Goal: Information Seeking & Learning: Check status

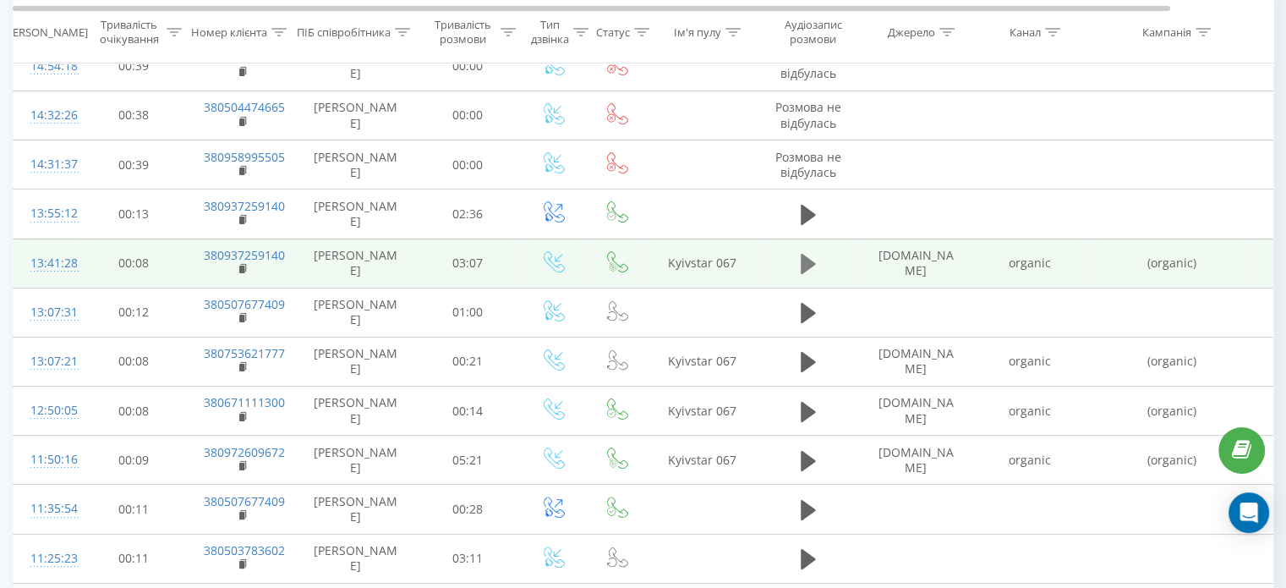
scroll to position [338, 0]
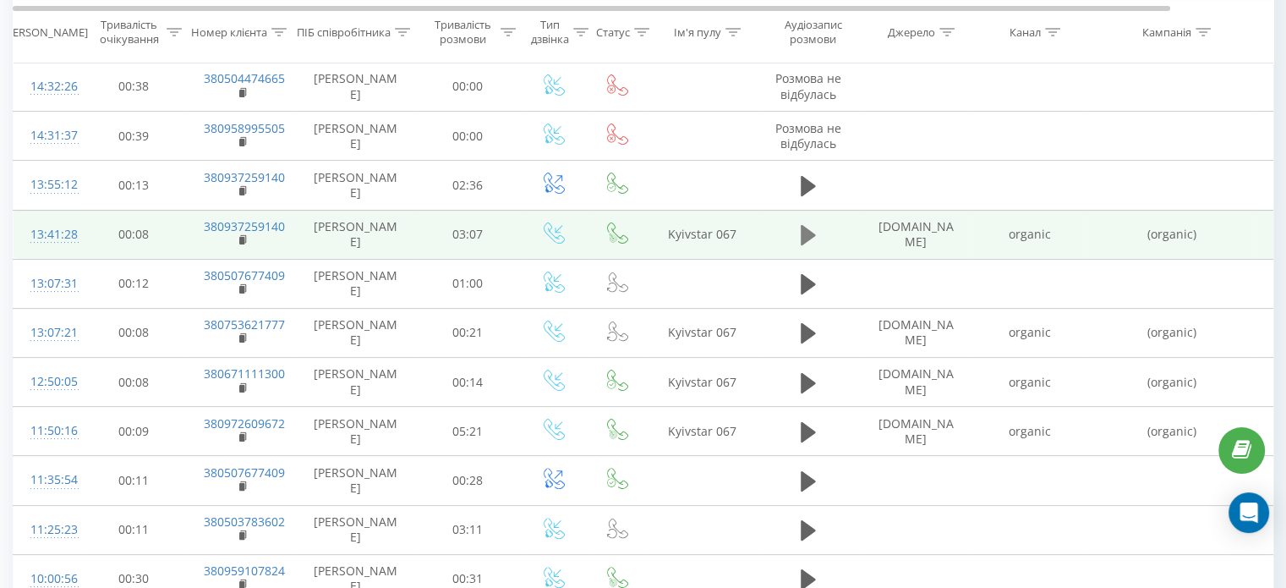
click at [806, 245] on icon at bounding box center [808, 235] width 15 height 20
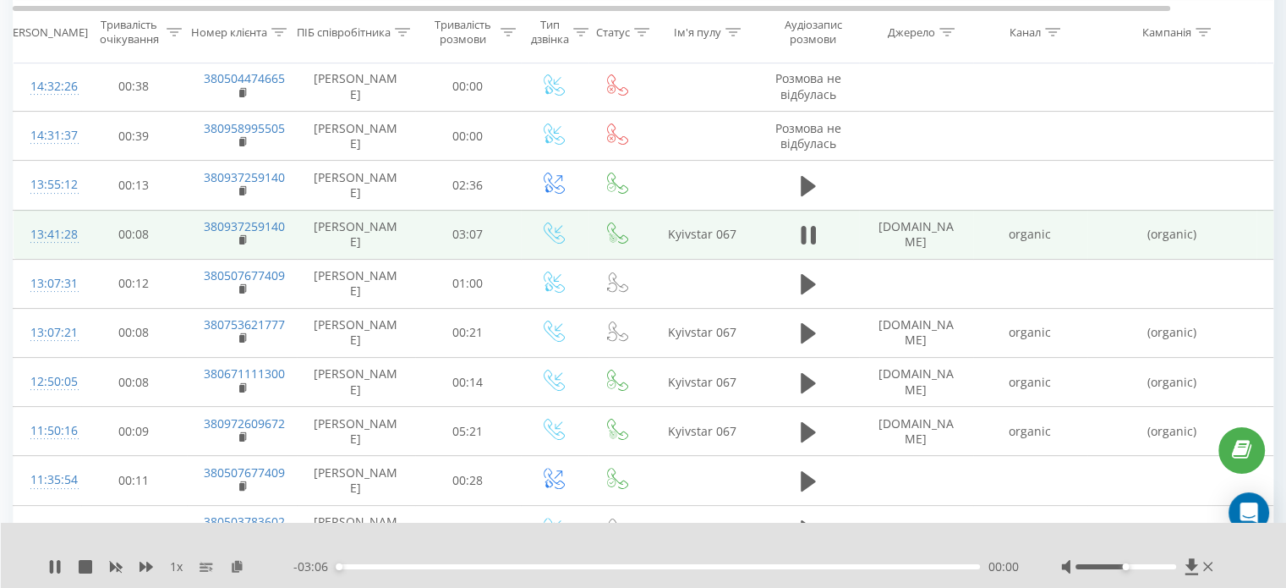
click at [359, 569] on div "- 03:06 00:00 00:00" at bounding box center [656, 566] width 726 height 17
drag, startPoint x: 341, startPoint y: 568, endPoint x: 355, endPoint y: 568, distance: 14.4
click at [355, 568] on div "00:05" at bounding box center [356, 566] width 7 height 7
click at [363, 566] on div "00:06" at bounding box center [659, 566] width 644 height 5
click at [815, 239] on button at bounding box center [808, 234] width 25 height 25
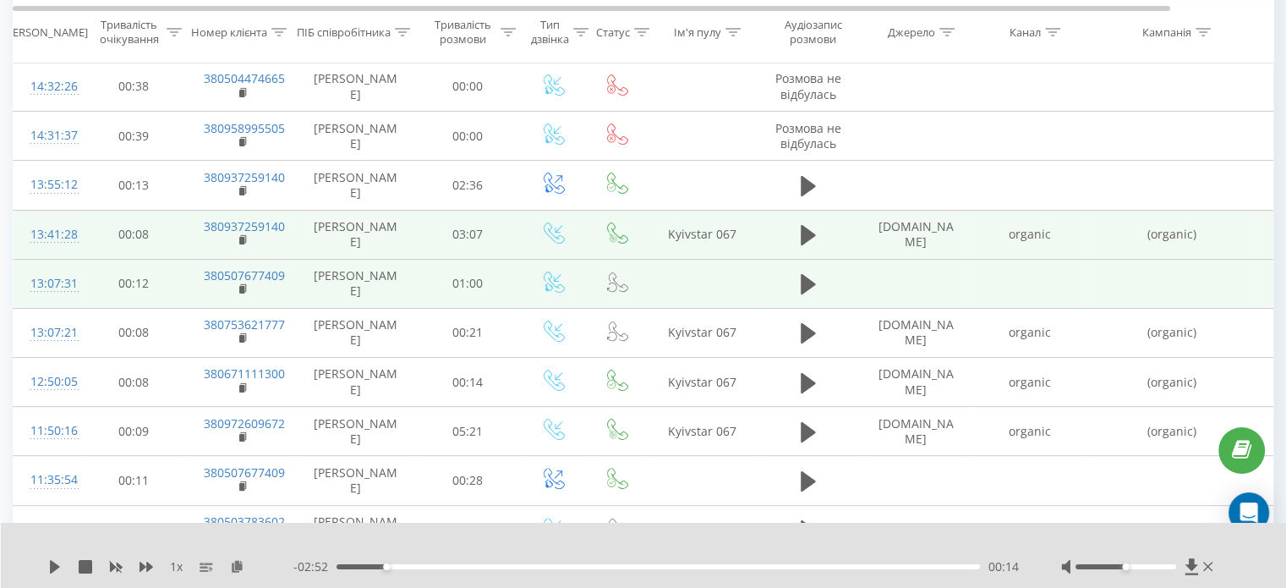
click at [792, 297] on td at bounding box center [808, 283] width 101 height 49
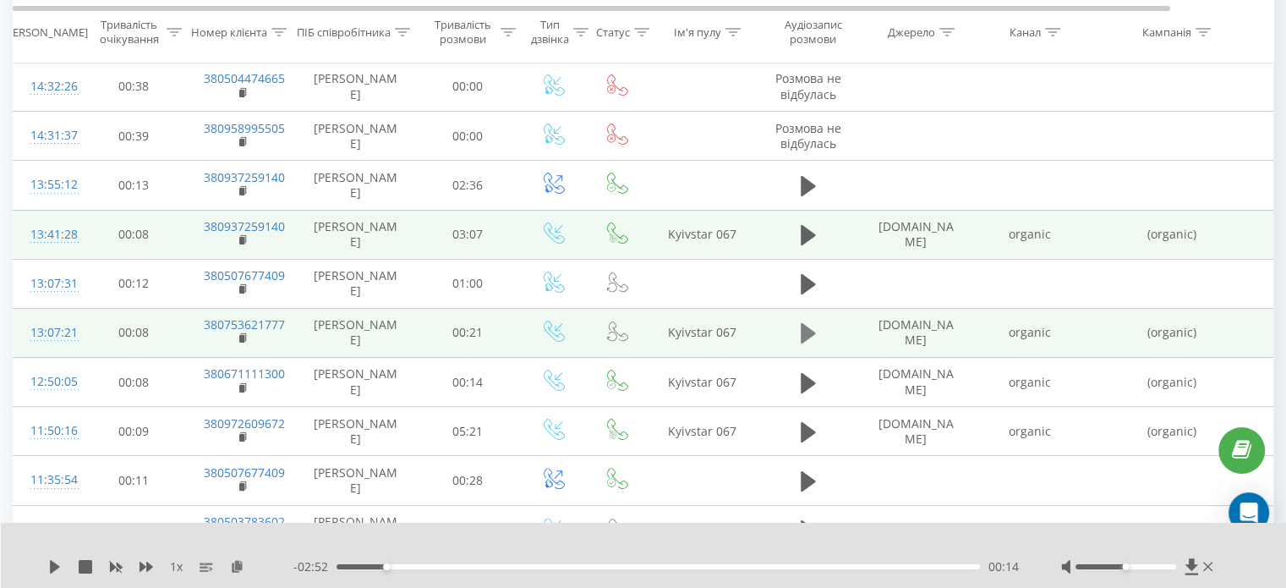
click at [809, 345] on icon at bounding box center [808, 333] width 15 height 24
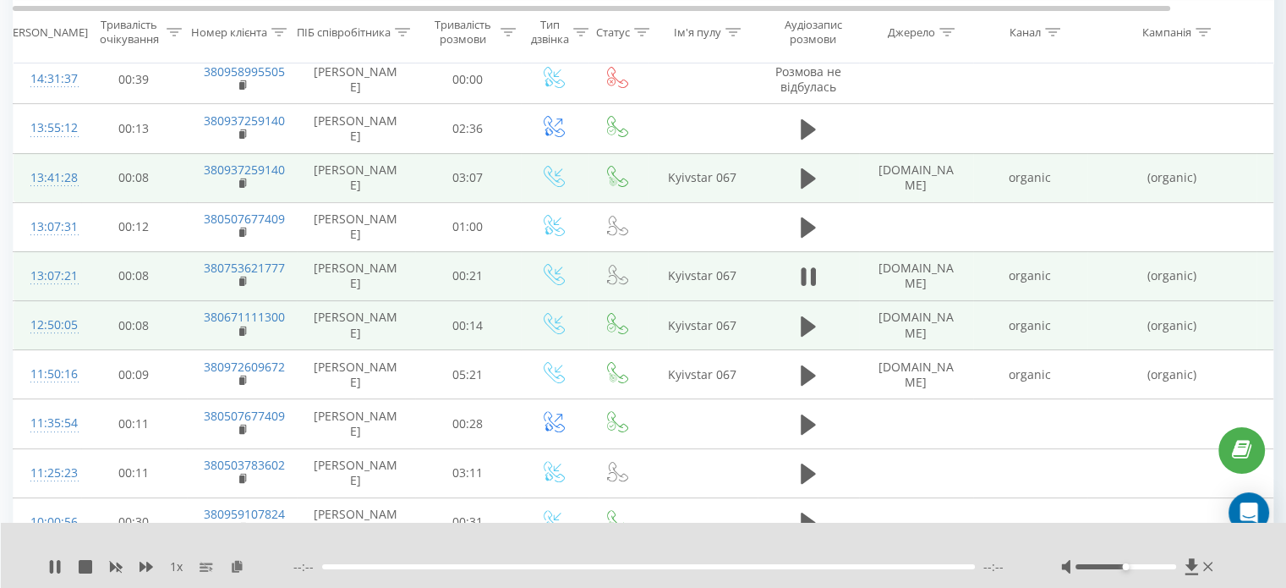
scroll to position [423, 0]
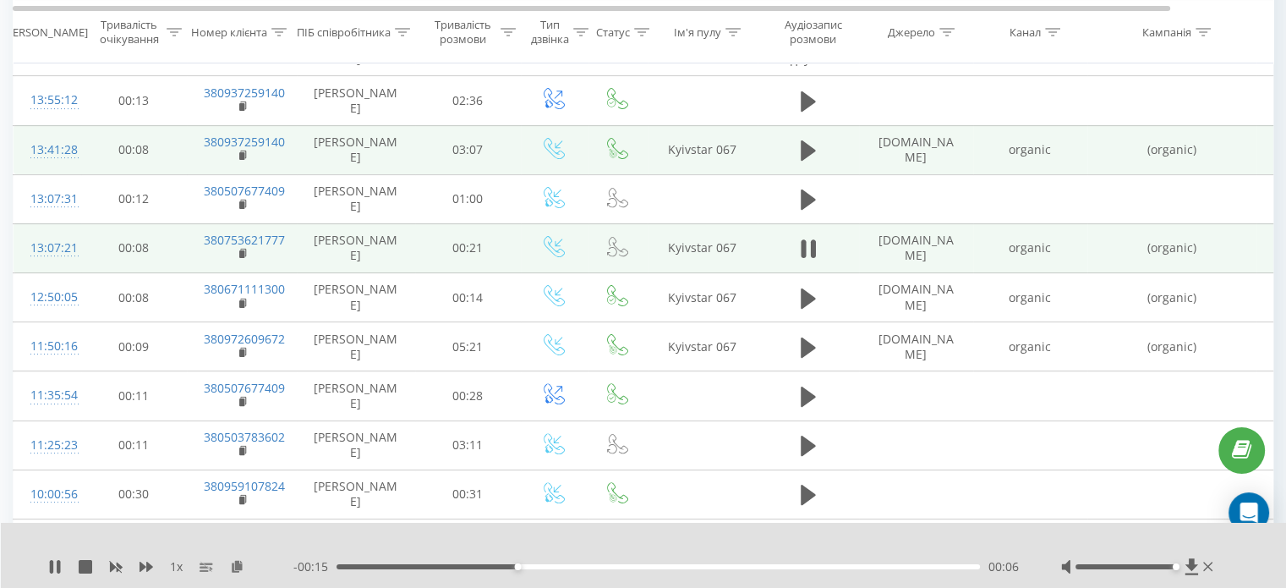
drag, startPoint x: 1126, startPoint y: 569, endPoint x: 1173, endPoint y: 568, distance: 47.4
click at [1173, 568] on div "Accessibility label" at bounding box center [1175, 566] width 7 height 7
click at [815, 261] on button at bounding box center [808, 248] width 25 height 25
click at [246, 260] on icon at bounding box center [243, 254] width 9 height 12
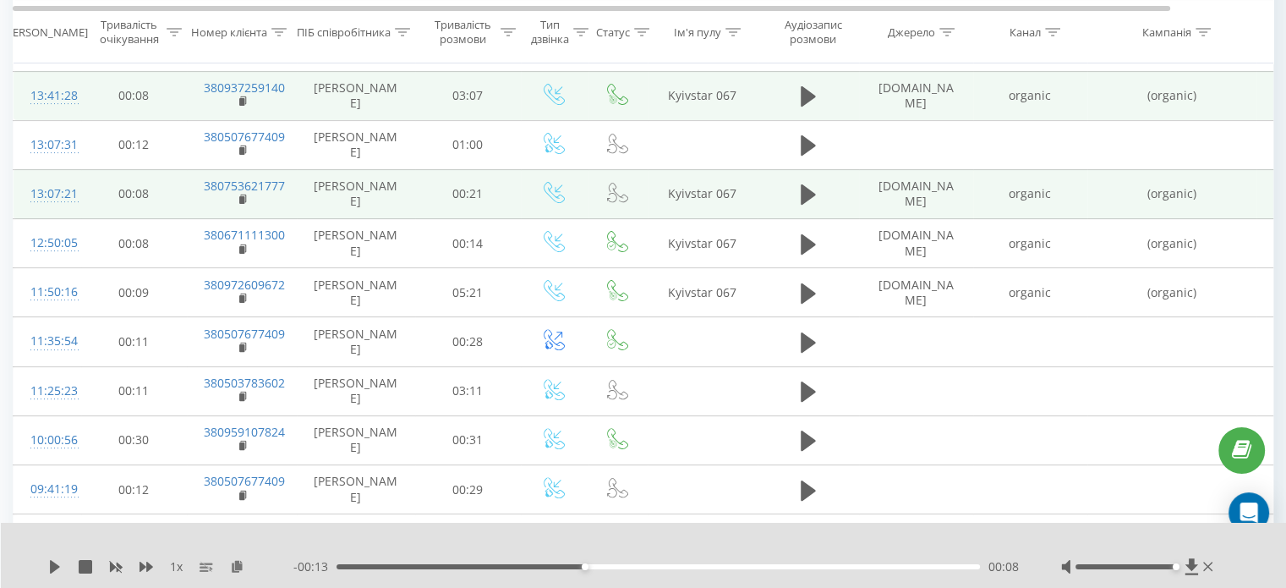
scroll to position [425, 0]
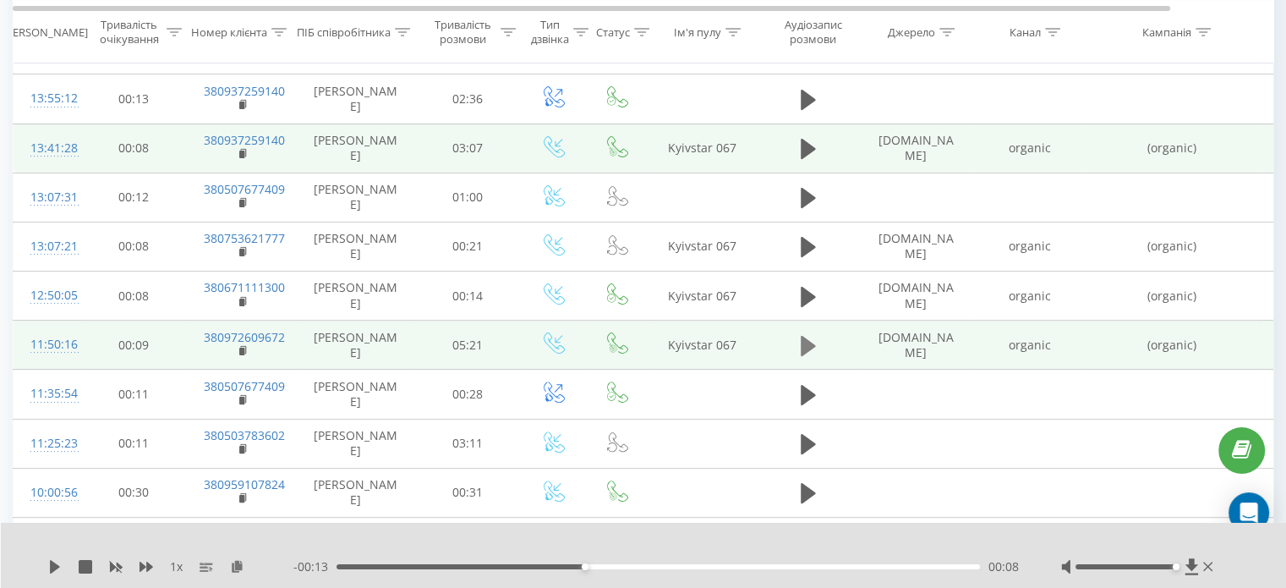
click at [806, 356] on icon at bounding box center [808, 346] width 15 height 20
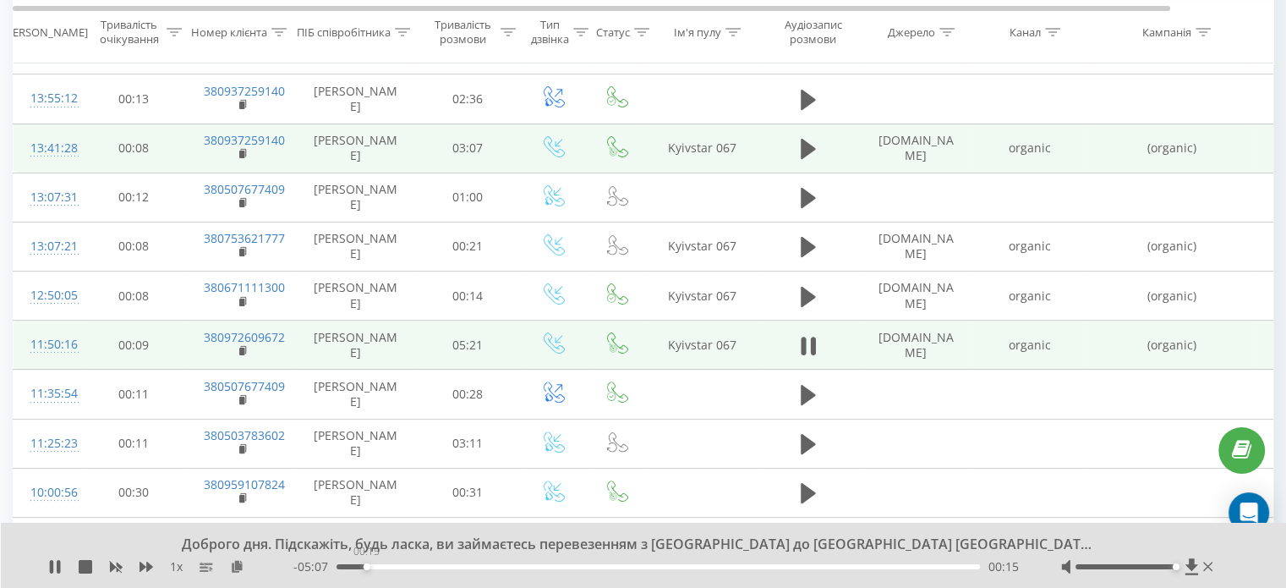
drag, startPoint x: 345, startPoint y: 568, endPoint x: 376, endPoint y: 562, distance: 31.0
click at [370, 563] on div "00:15" at bounding box center [367, 566] width 7 height 7
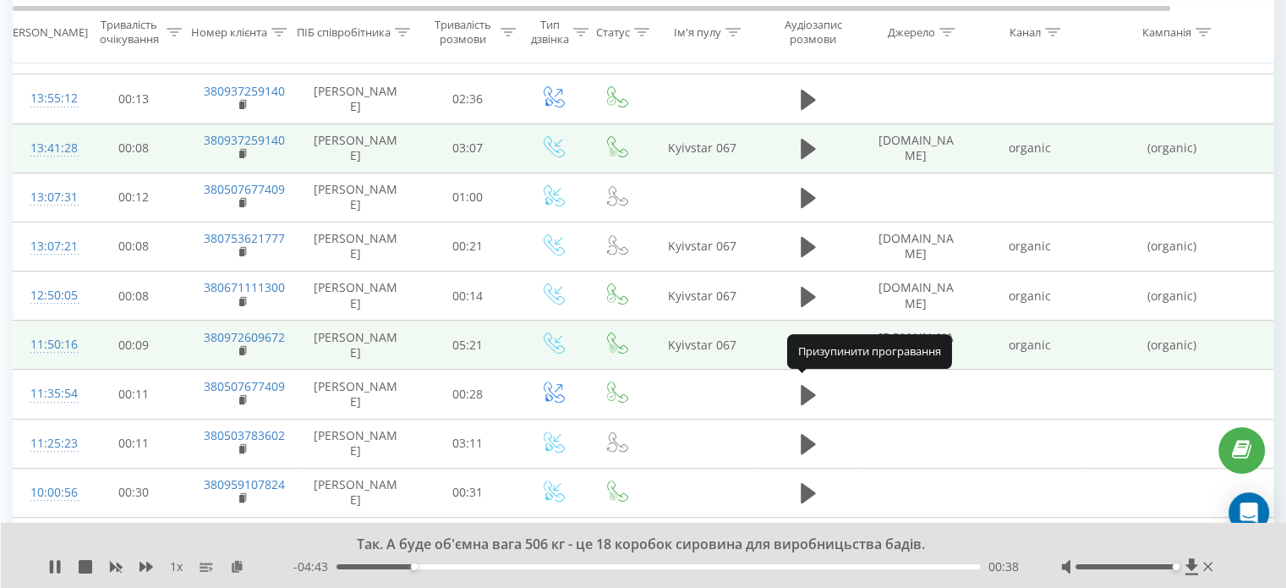
click at [804, 355] on icon at bounding box center [803, 346] width 5 height 19
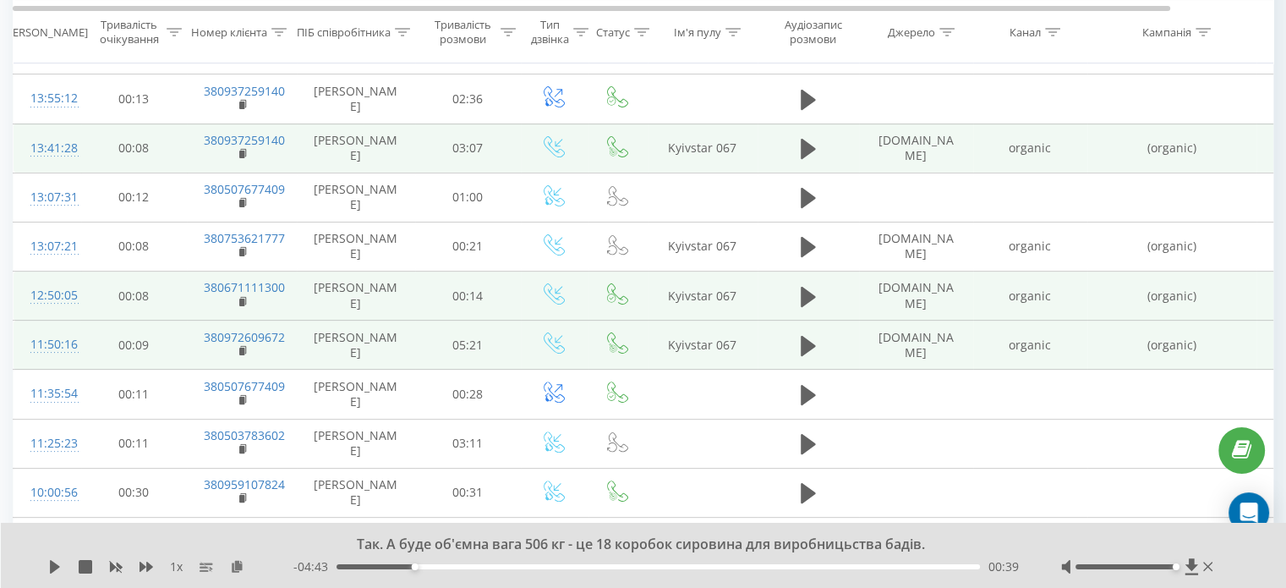
click at [820, 321] on td at bounding box center [808, 296] width 101 height 49
click at [809, 306] on icon at bounding box center [808, 296] width 15 height 20
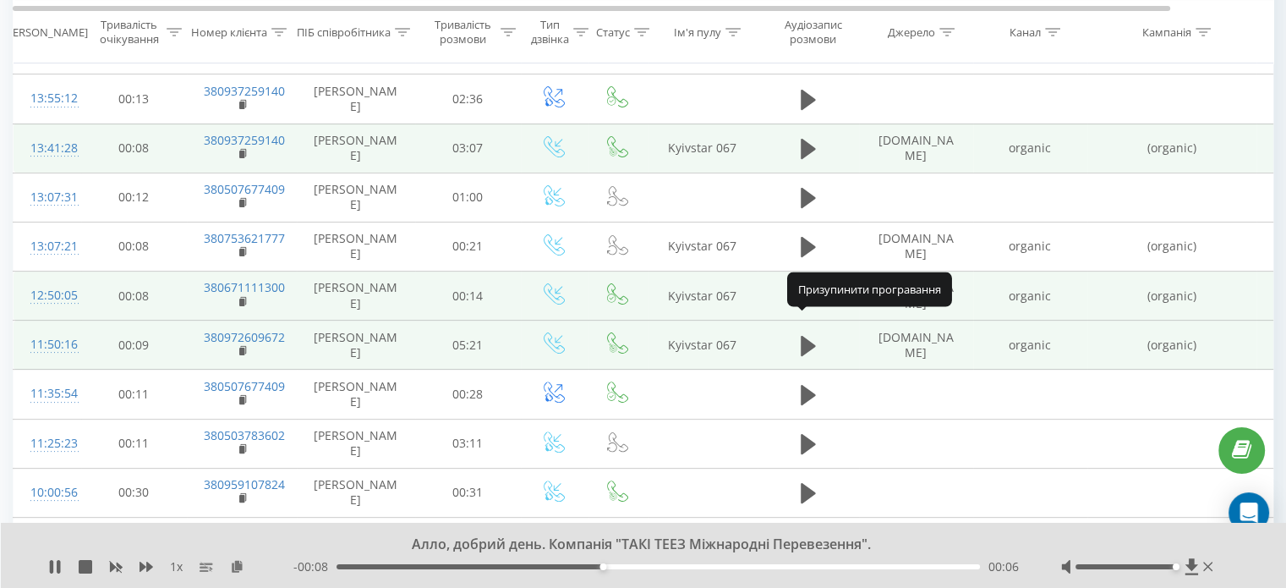
click at [808, 309] on icon at bounding box center [808, 297] width 15 height 24
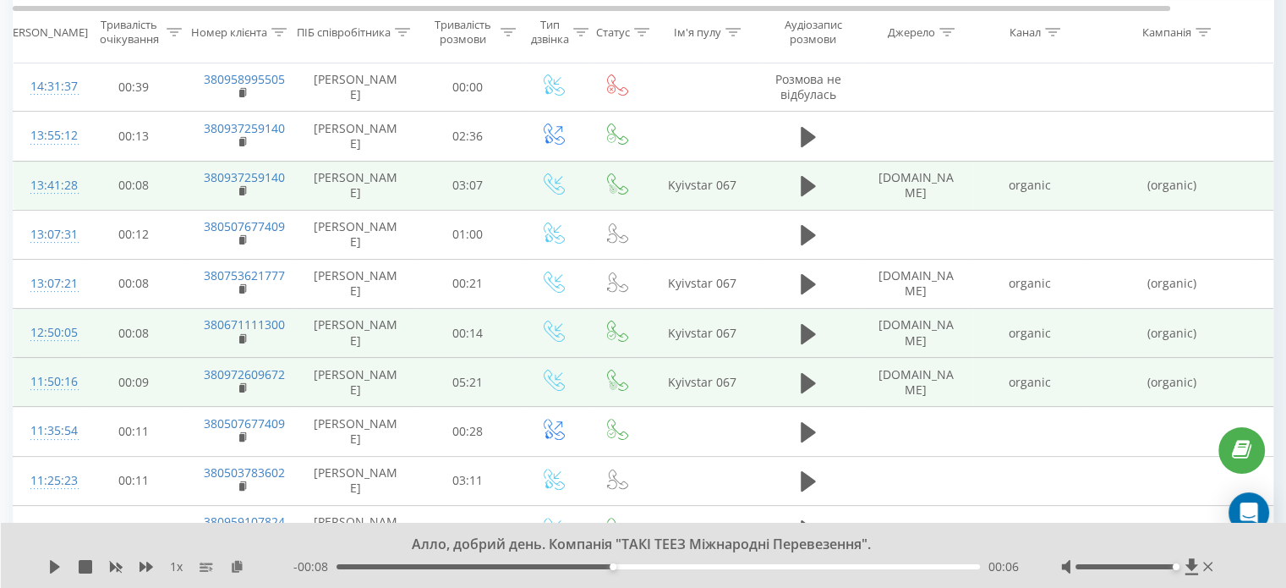
scroll to position [386, 0]
click at [804, 296] on icon at bounding box center [808, 286] width 15 height 20
click at [811, 296] on icon at bounding box center [808, 286] width 15 height 24
click at [813, 296] on icon at bounding box center [808, 286] width 15 height 20
click at [805, 296] on icon at bounding box center [808, 286] width 15 height 20
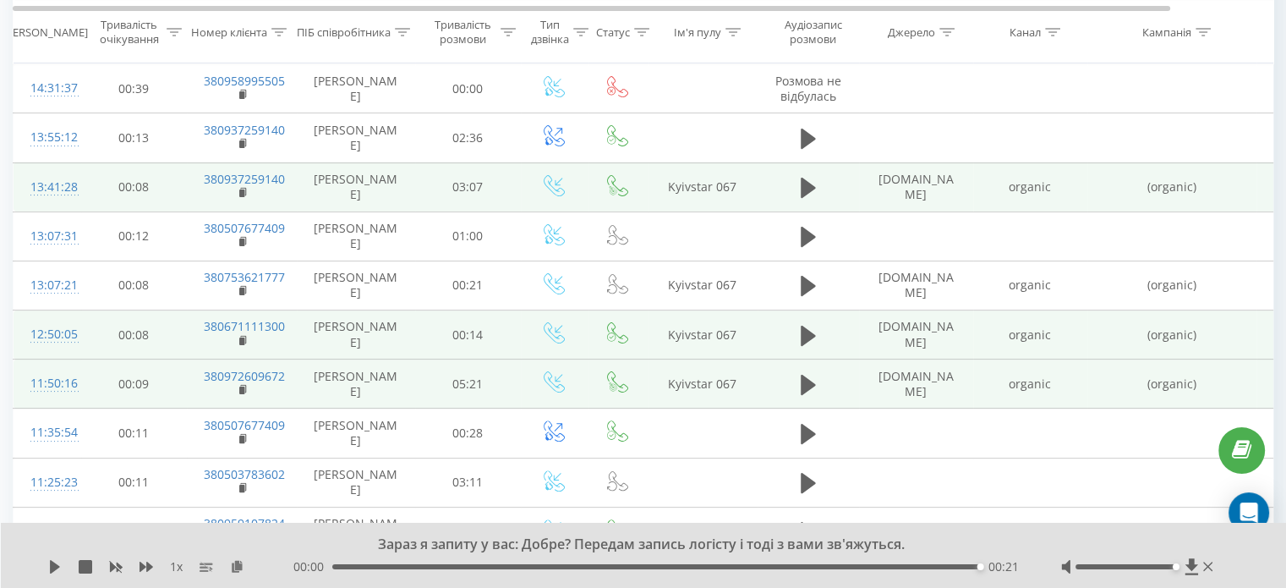
drag, startPoint x: 983, startPoint y: 570, endPoint x: 453, endPoint y: 561, distance: 530.4
click at [460, 562] on div "00:00 00:21 00:21" at bounding box center [656, 566] width 726 height 17
drag, startPoint x: 418, startPoint y: 562, endPoint x: 379, endPoint y: 562, distance: 38.9
click at [398, 562] on div "00:00 00:21 00:21" at bounding box center [656, 566] width 726 height 17
drag, startPoint x: 379, startPoint y: 562, endPoint x: 361, endPoint y: 568, distance: 18.7
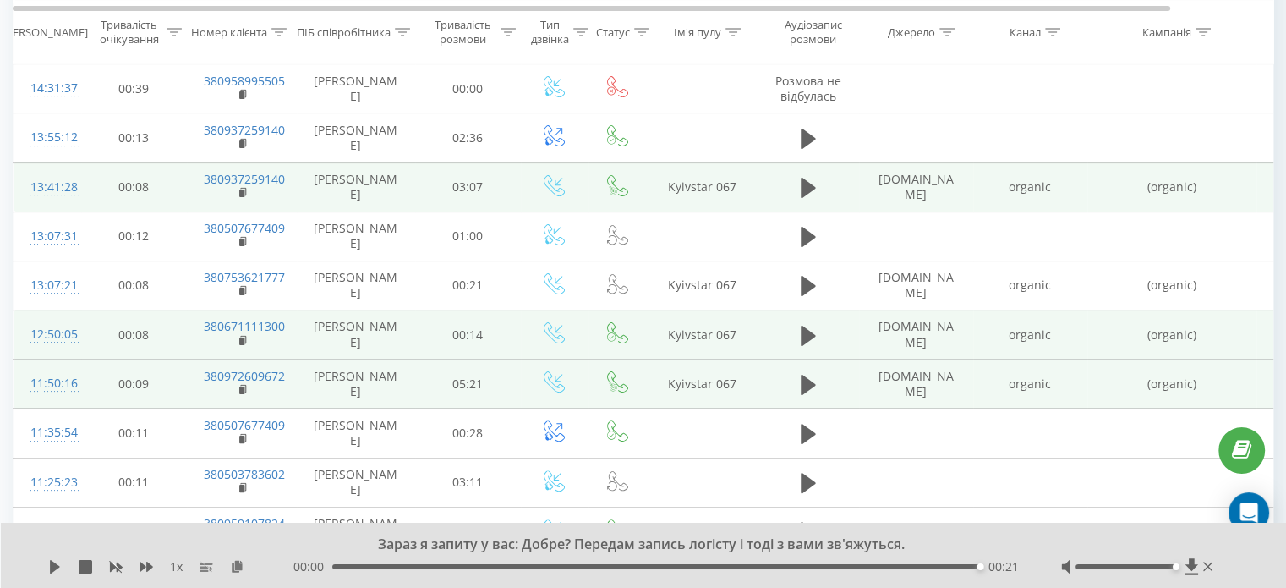
click at [361, 568] on div "00:00 00:21 00:21" at bounding box center [656, 566] width 726 height 17
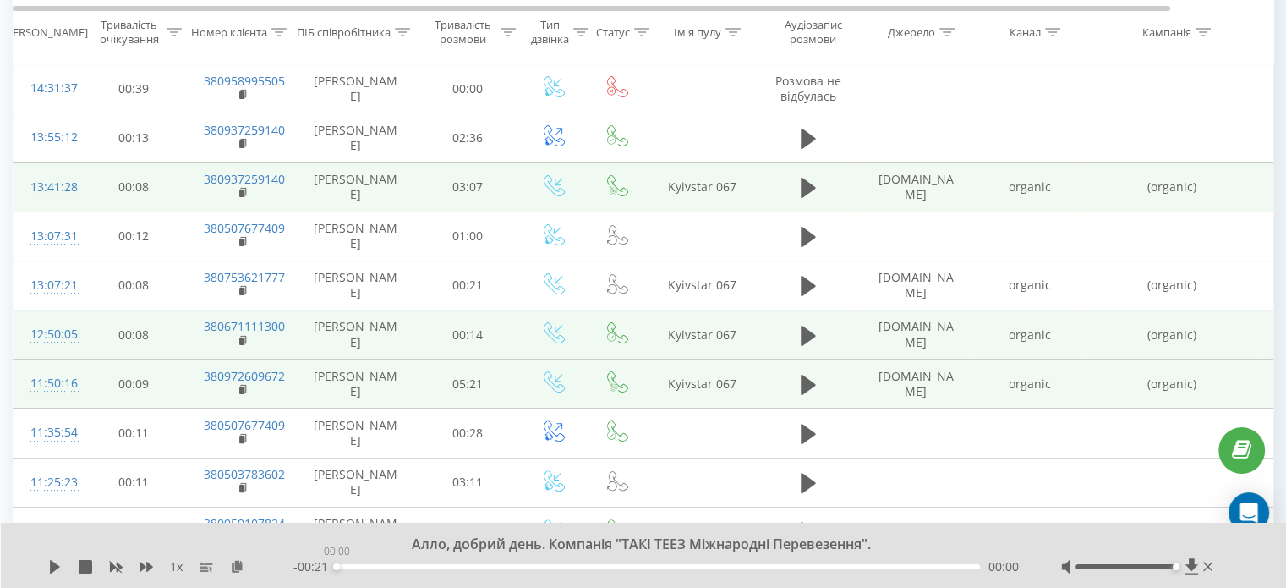
drag, startPoint x: 354, startPoint y: 572, endPoint x: 318, endPoint y: 571, distance: 36.4
click at [318, 571] on div "- 00:21 00:00 00:00" at bounding box center [656, 566] width 726 height 17
click at [51, 569] on icon at bounding box center [55, 567] width 10 height 14
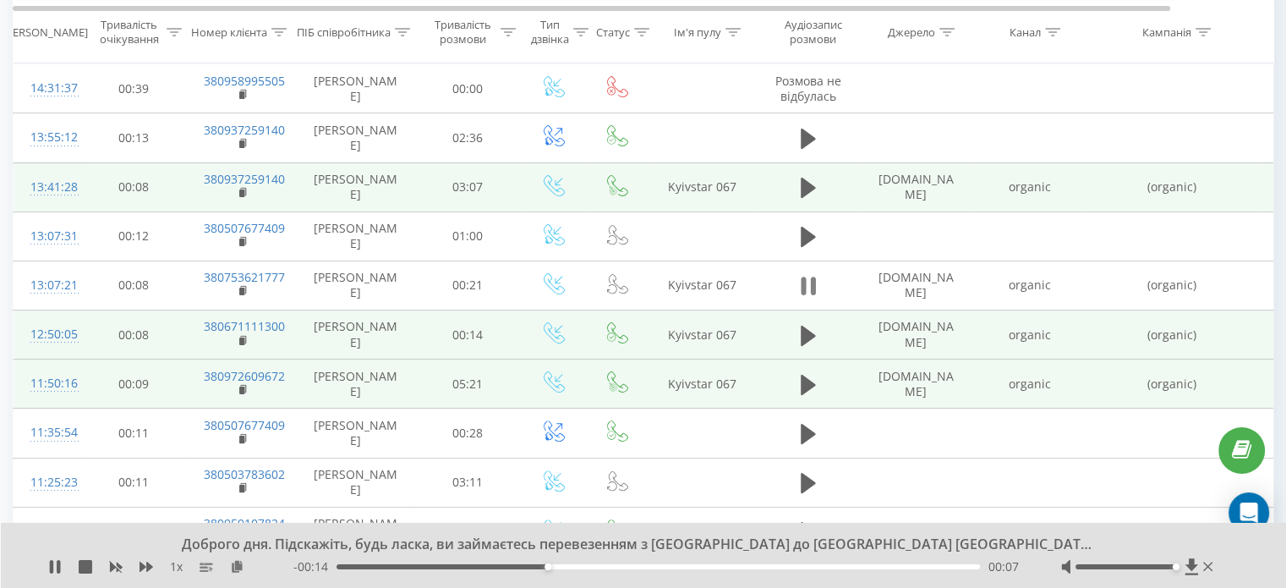
click at [809, 290] on button at bounding box center [808, 285] width 25 height 25
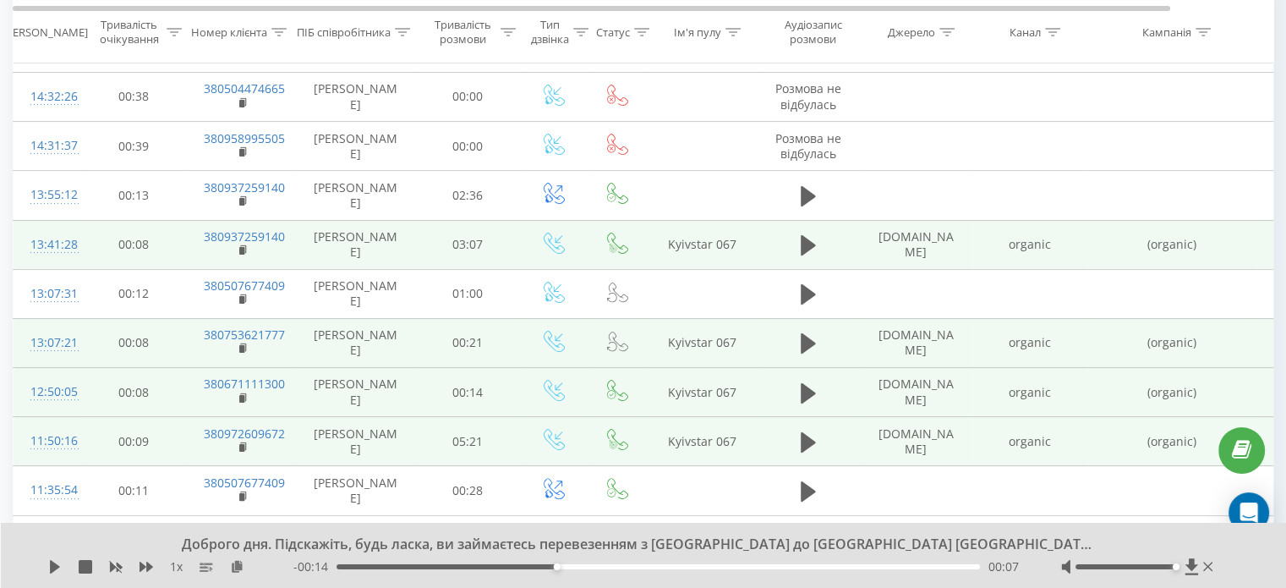
scroll to position [301, 0]
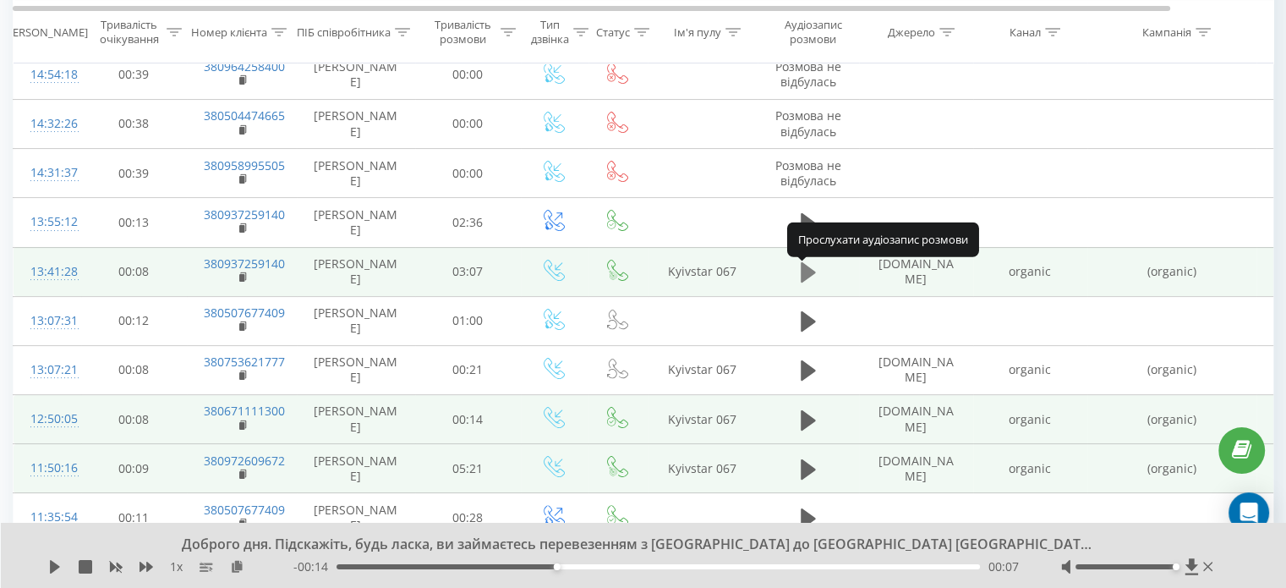
click at [807, 284] on icon at bounding box center [808, 273] width 15 height 24
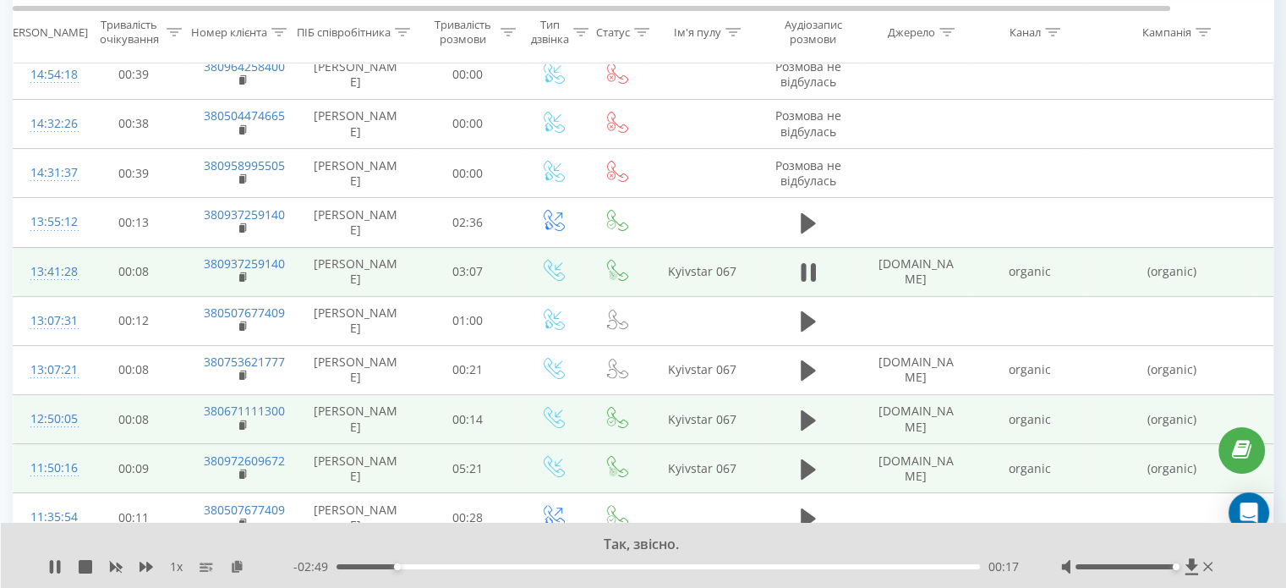
click at [807, 284] on icon at bounding box center [808, 273] width 15 height 24
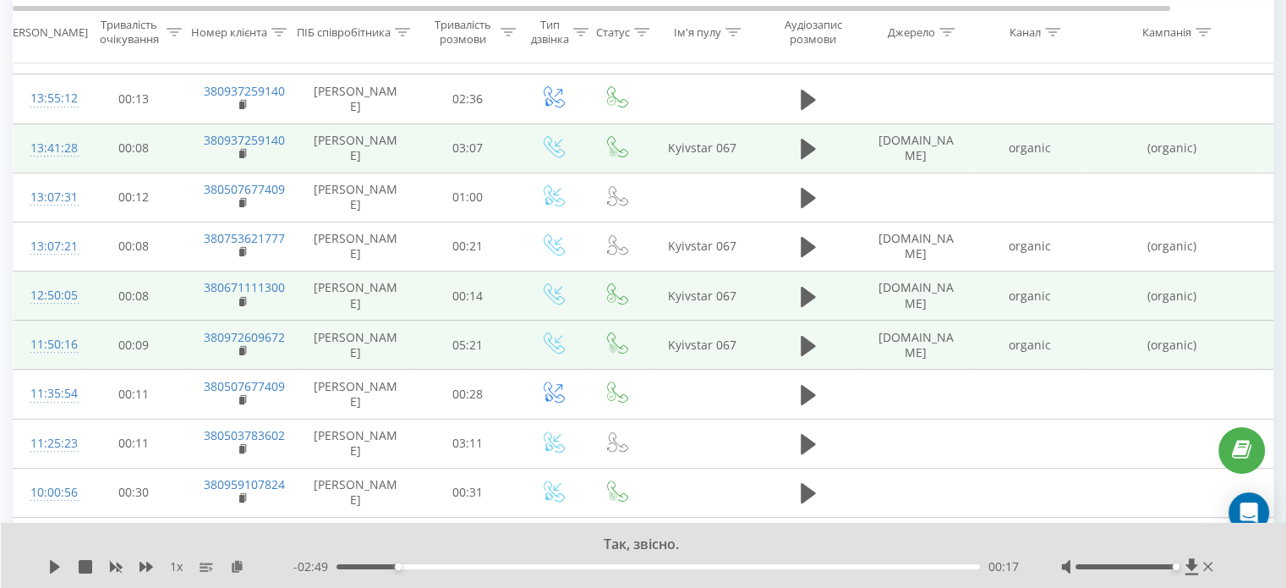
scroll to position [386, 0]
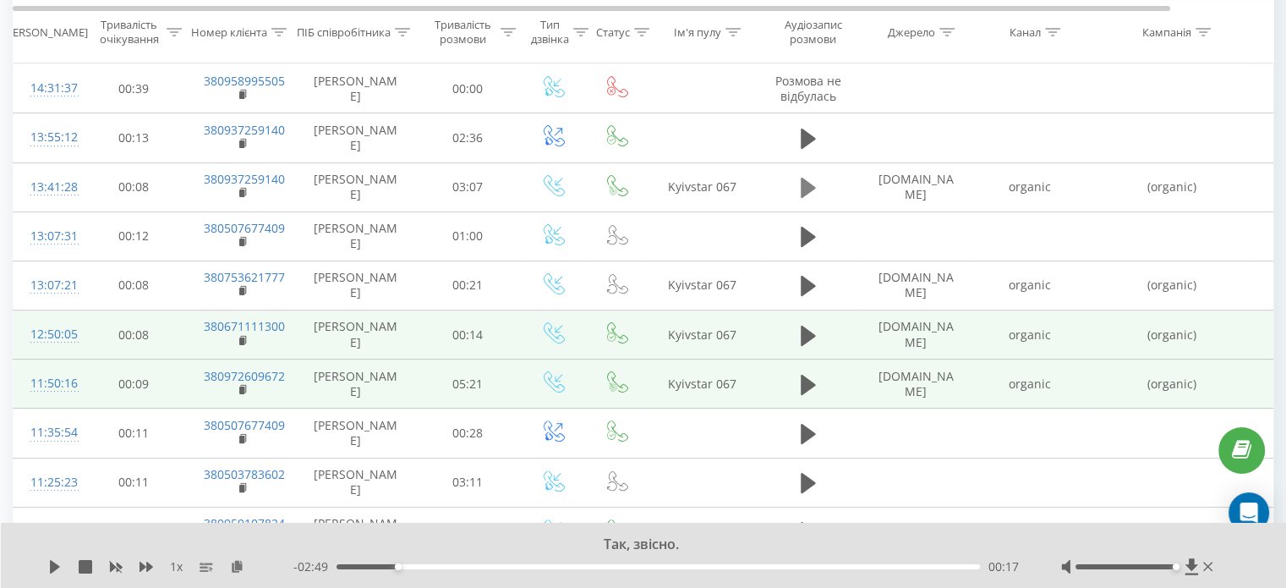
click at [802, 189] on icon at bounding box center [808, 188] width 15 height 20
drag, startPoint x: 383, startPoint y: 564, endPoint x: 348, endPoint y: 563, distance: 34.7
click at [348, 564] on div "00:00" at bounding box center [659, 566] width 644 height 5
click at [1181, 564] on div at bounding box center [1140, 566] width 156 height 17
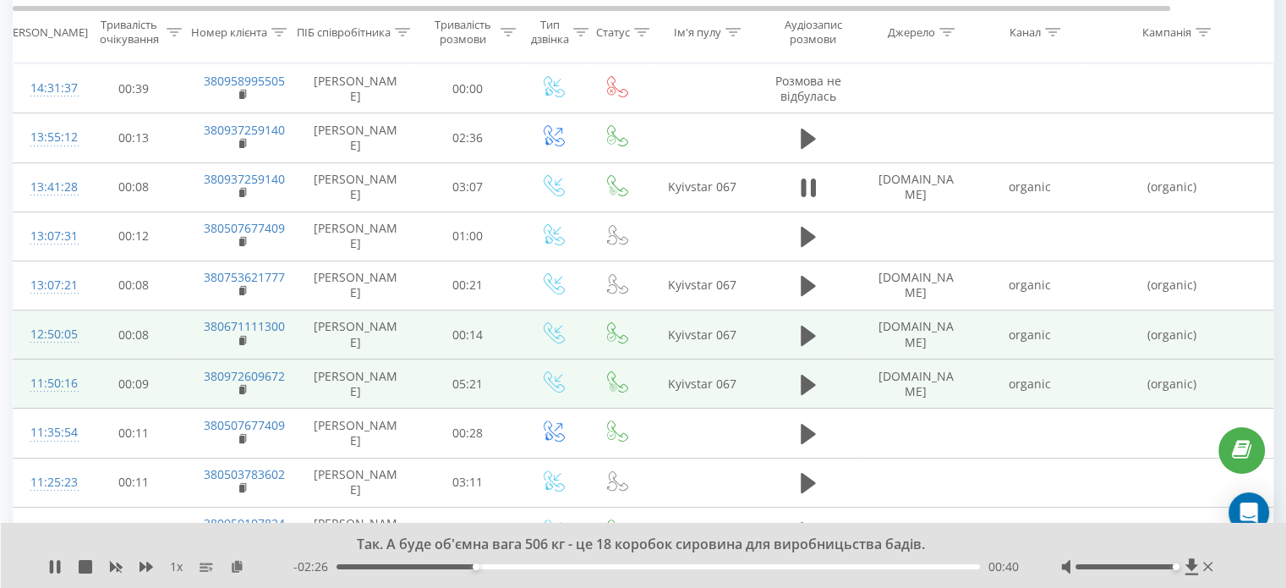
click at [39, 567] on div "Так. А буде об'ємна вага 506 кг - це 18 коробок сировина для виробницьства баді…" at bounding box center [644, 555] width 1286 height 65
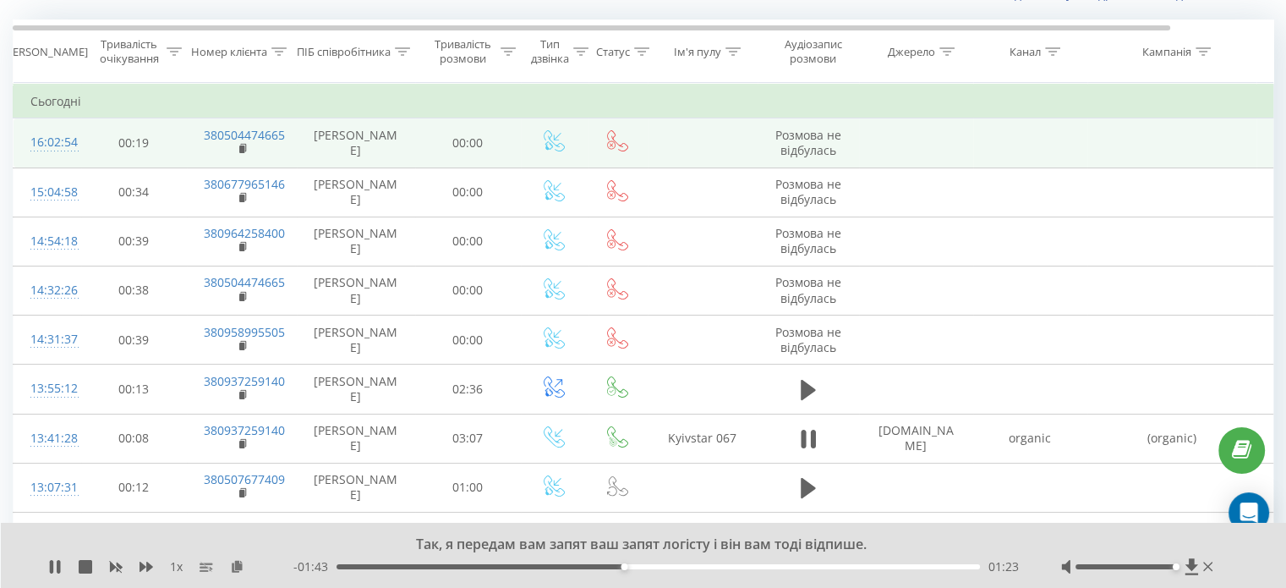
scroll to position [217, 0]
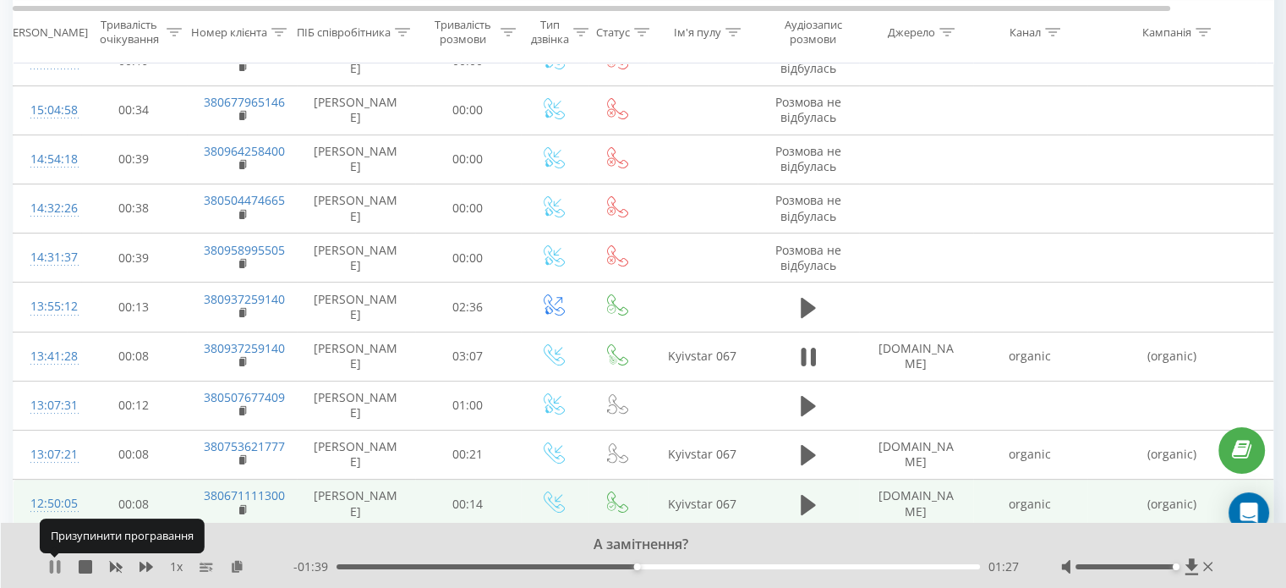
click at [54, 569] on icon at bounding box center [55, 567] width 14 height 14
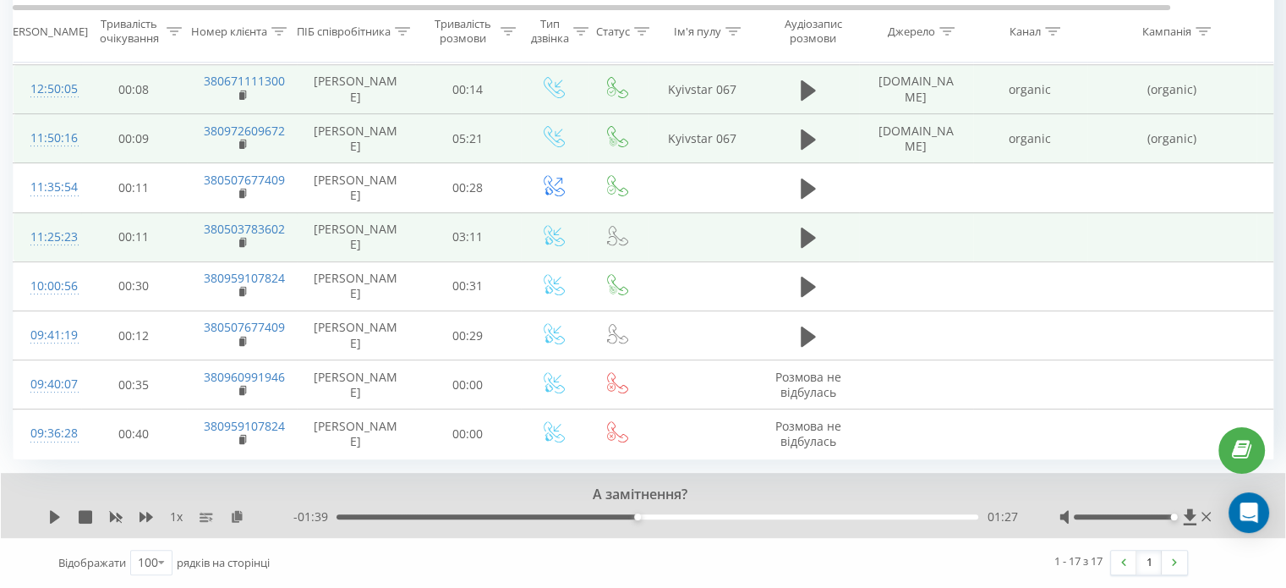
scroll to position [678, 0]
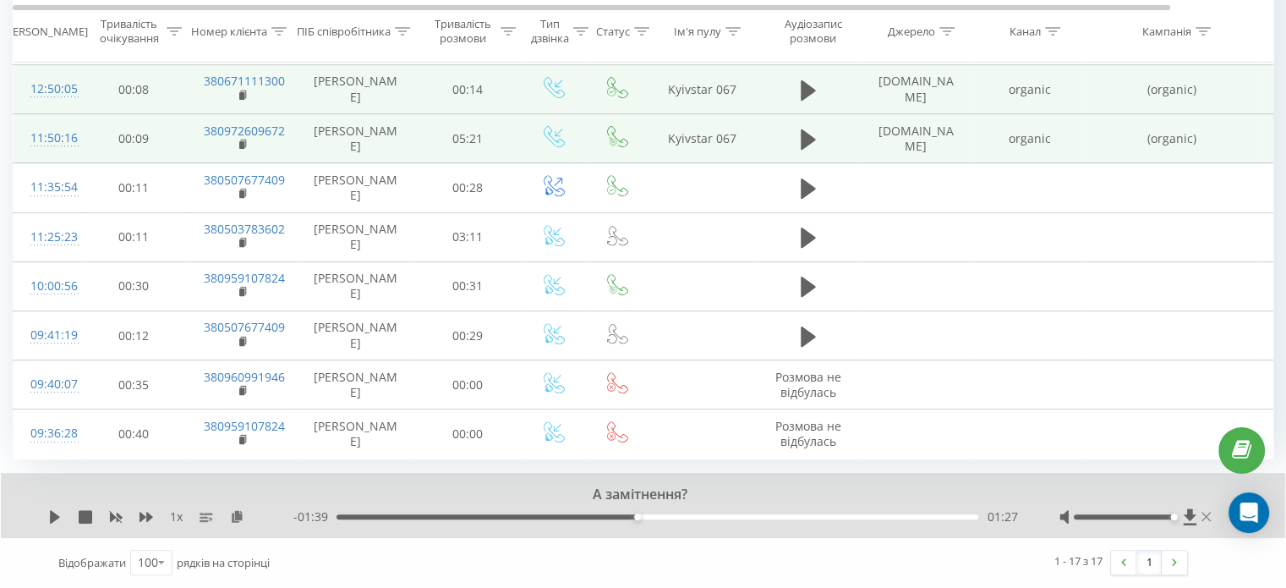
click at [1207, 519] on icon at bounding box center [1206, 517] width 9 height 14
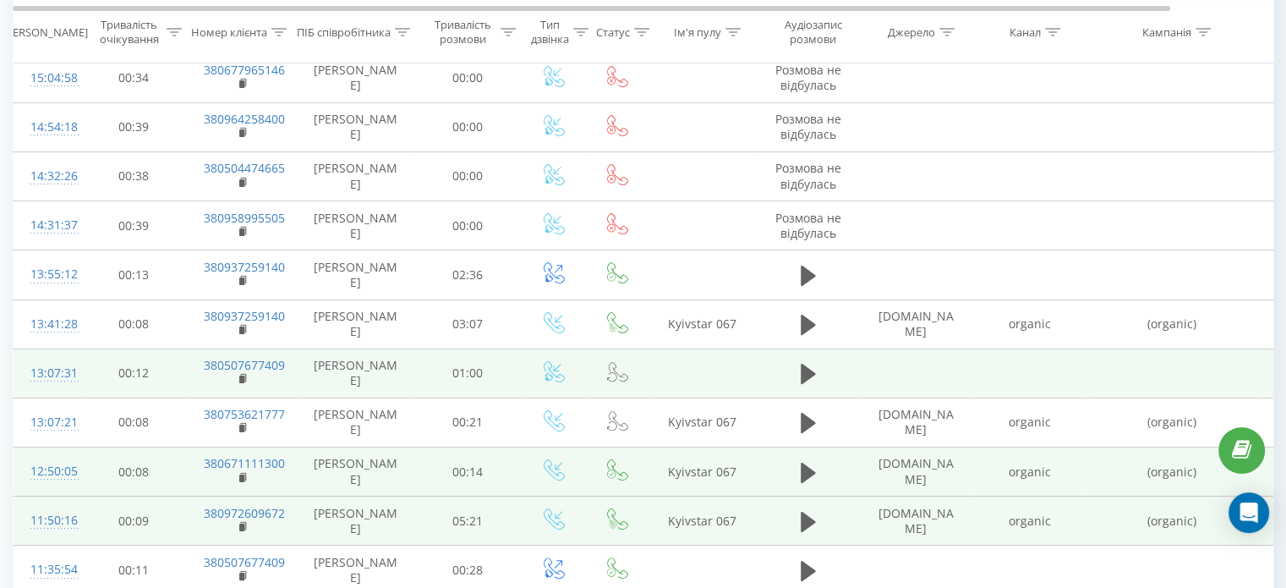
scroll to position [275, 0]
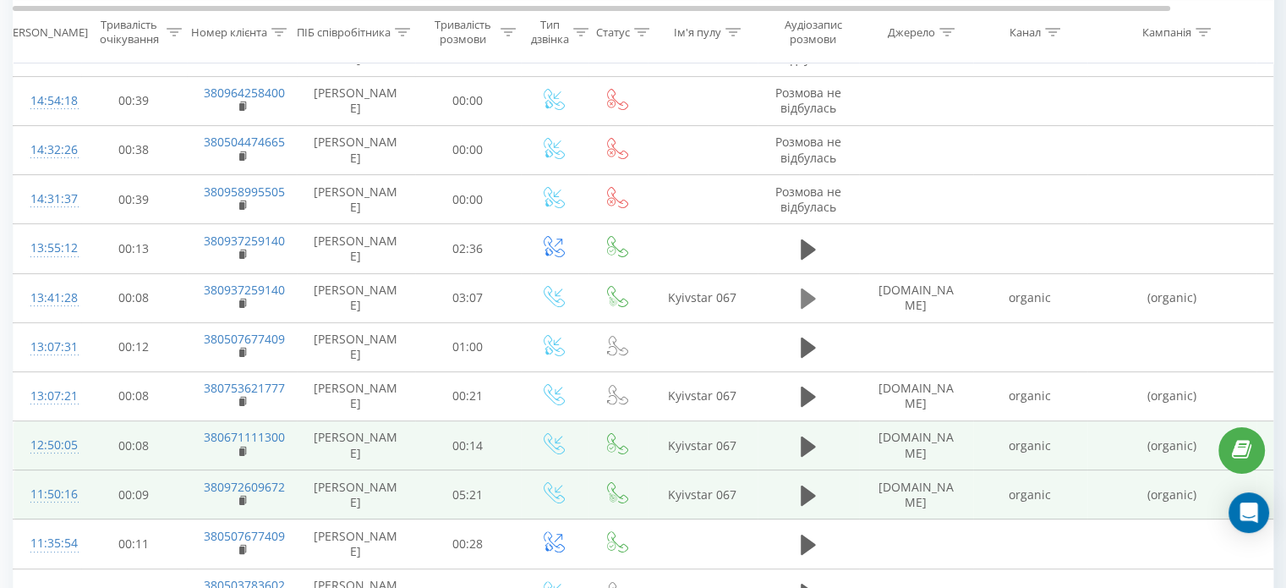
click at [801, 299] on icon at bounding box center [808, 298] width 15 height 20
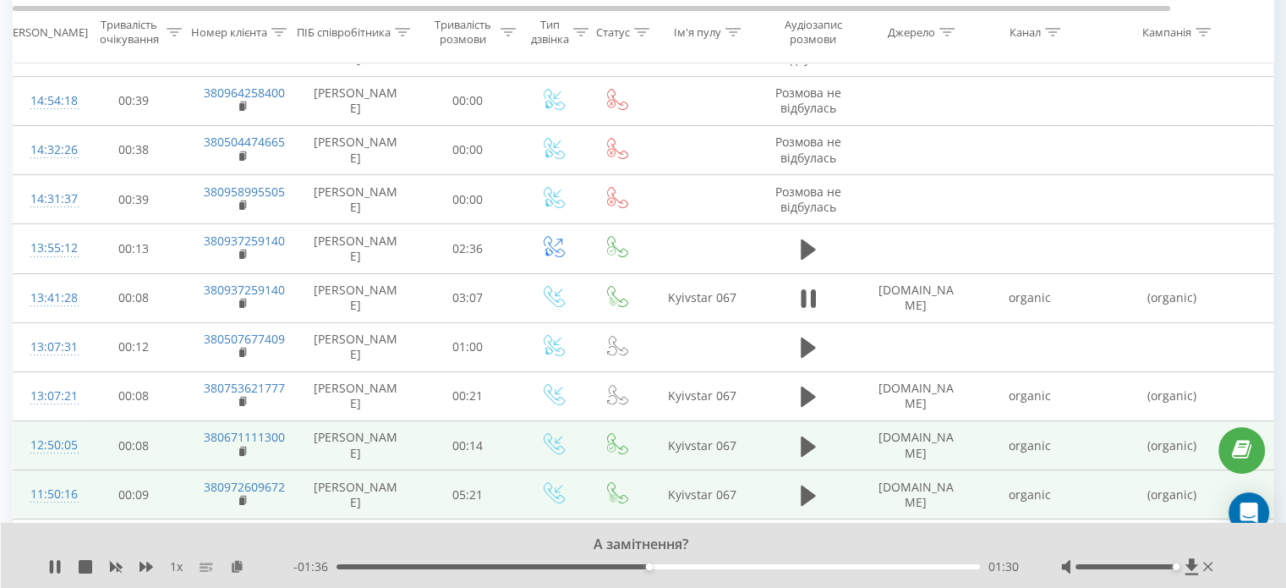
click at [205, 568] on rect at bounding box center [204, 567] width 8 height 2
click at [58, 568] on icon at bounding box center [58, 567] width 3 height 14
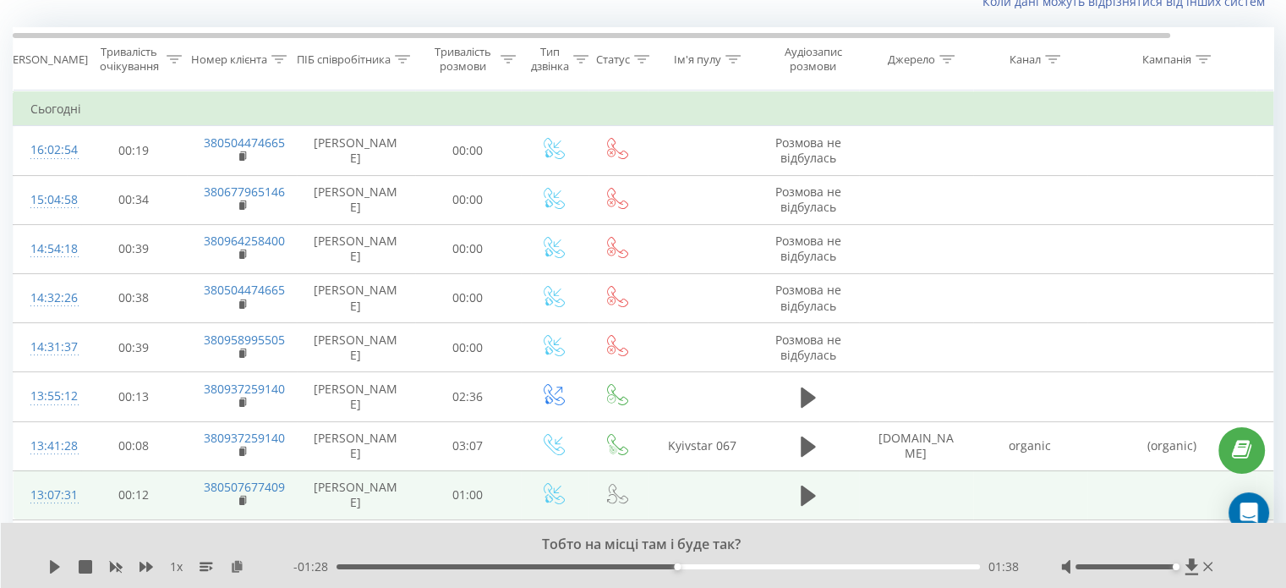
scroll to position [0, 0]
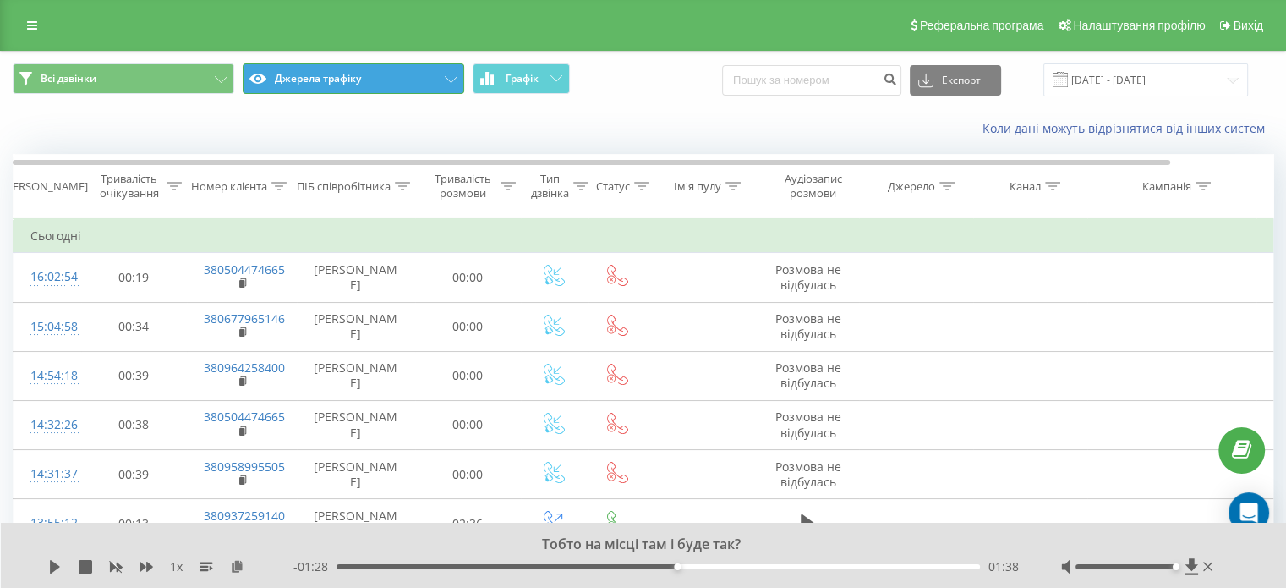
click at [366, 85] on button "Джерела трафіку" at bounding box center [354, 78] width 222 height 30
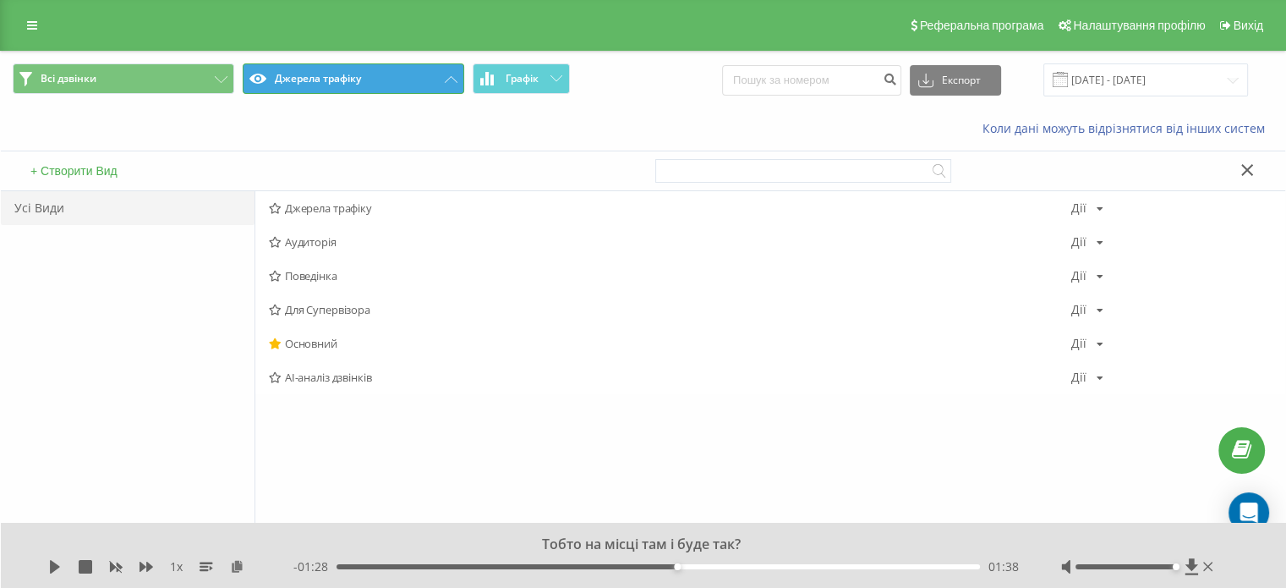
click at [370, 81] on button "Джерела трафіку" at bounding box center [354, 78] width 222 height 30
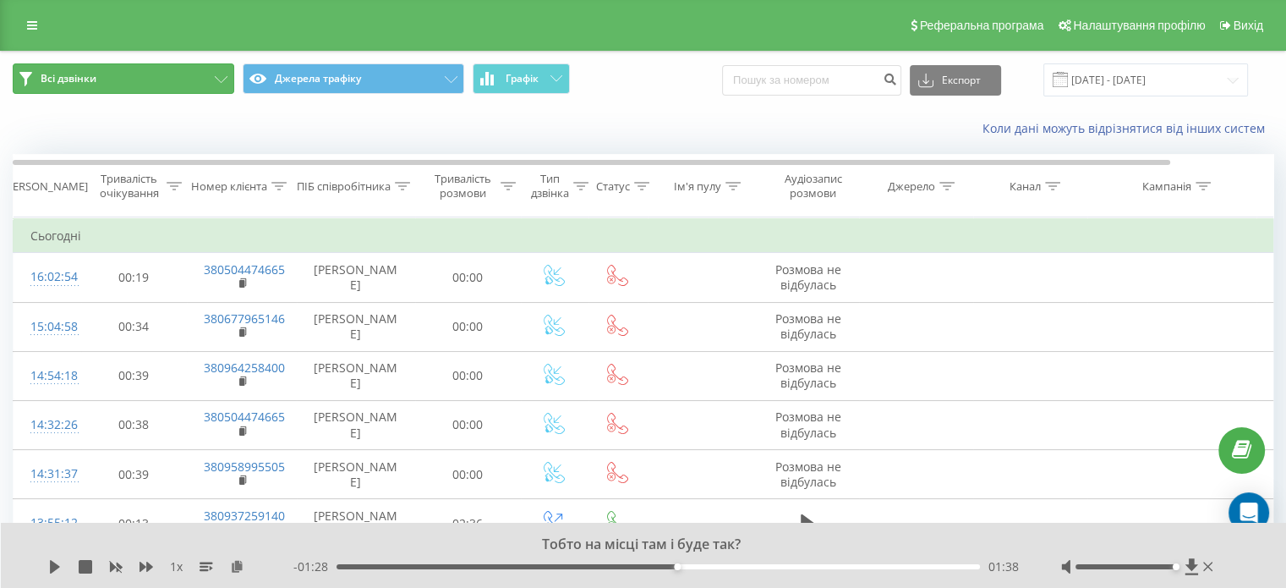
click at [205, 85] on button "Всі дзвінки" at bounding box center [124, 78] width 222 height 30
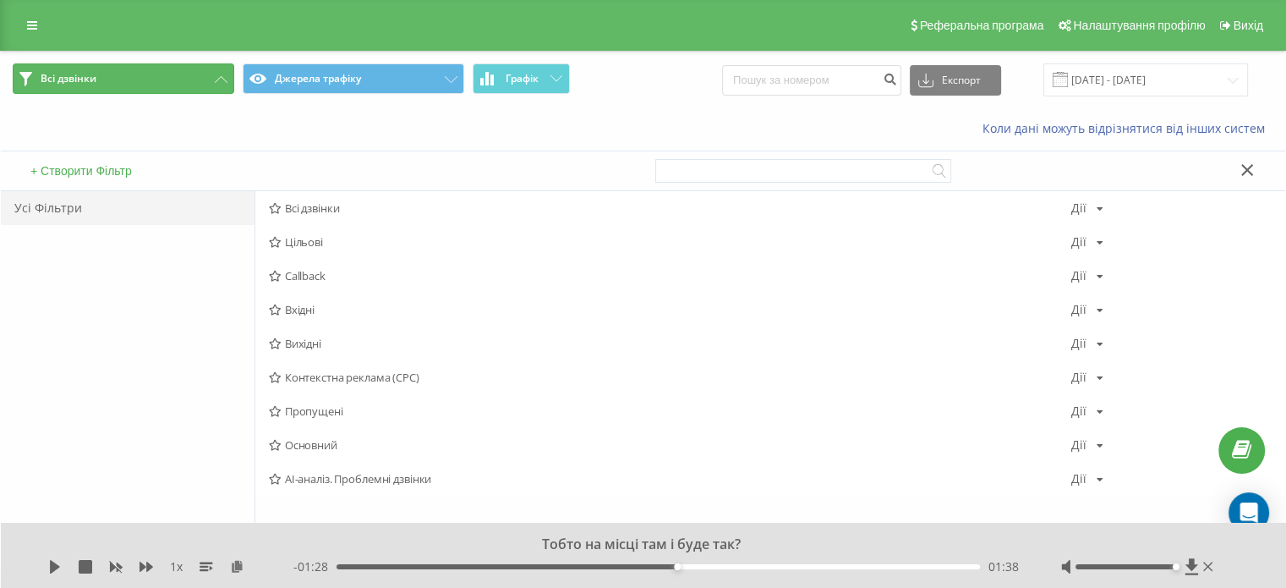
click at [205, 85] on button "Всі дзвінки" at bounding box center [124, 78] width 222 height 30
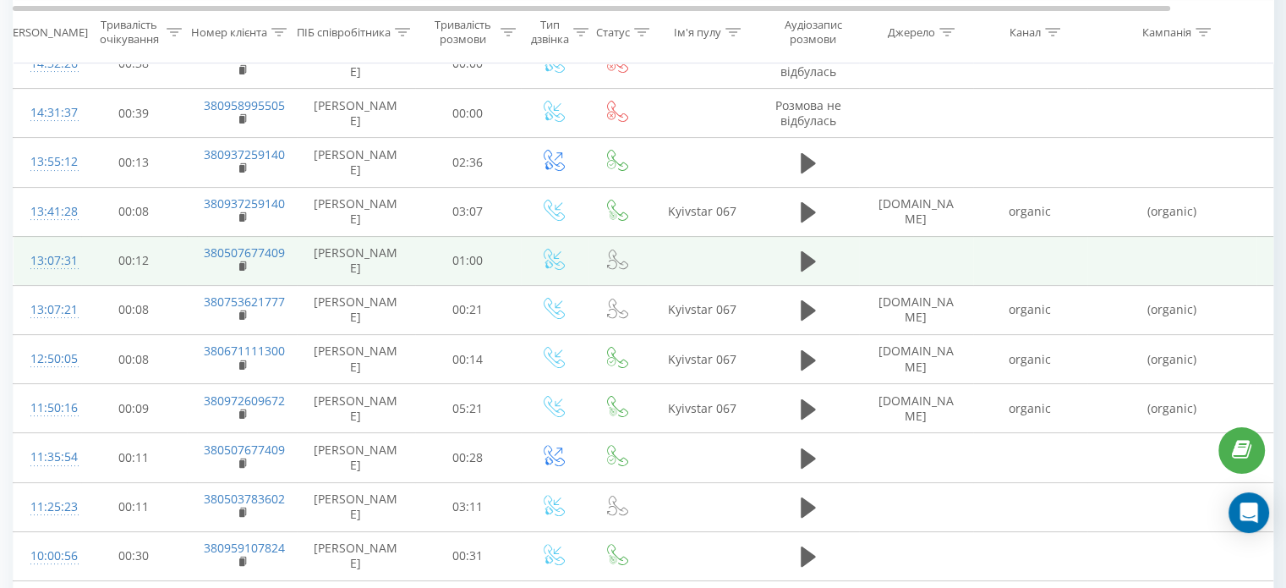
scroll to position [338, 0]
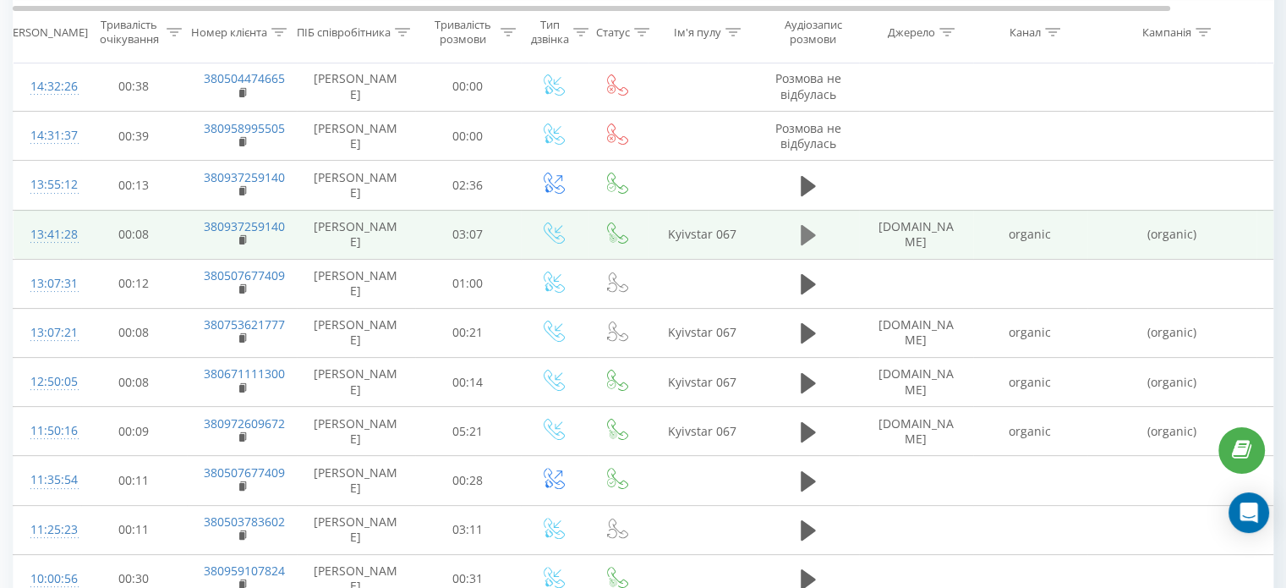
click at [804, 248] on button at bounding box center [808, 234] width 25 height 25
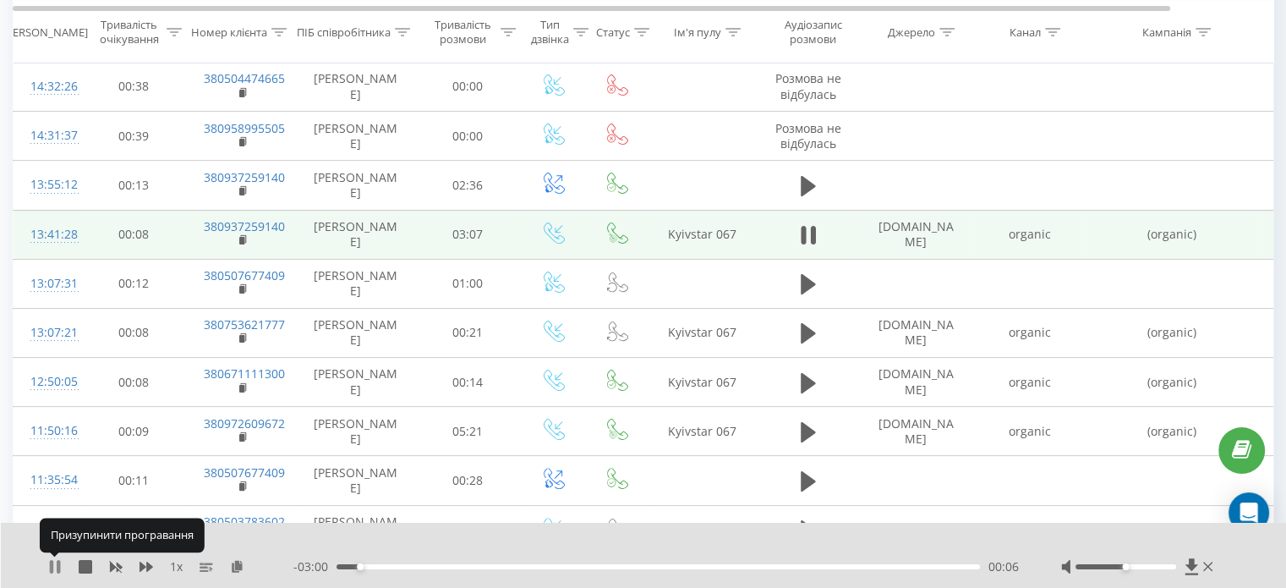
click at [57, 568] on icon at bounding box center [58, 567] width 3 height 14
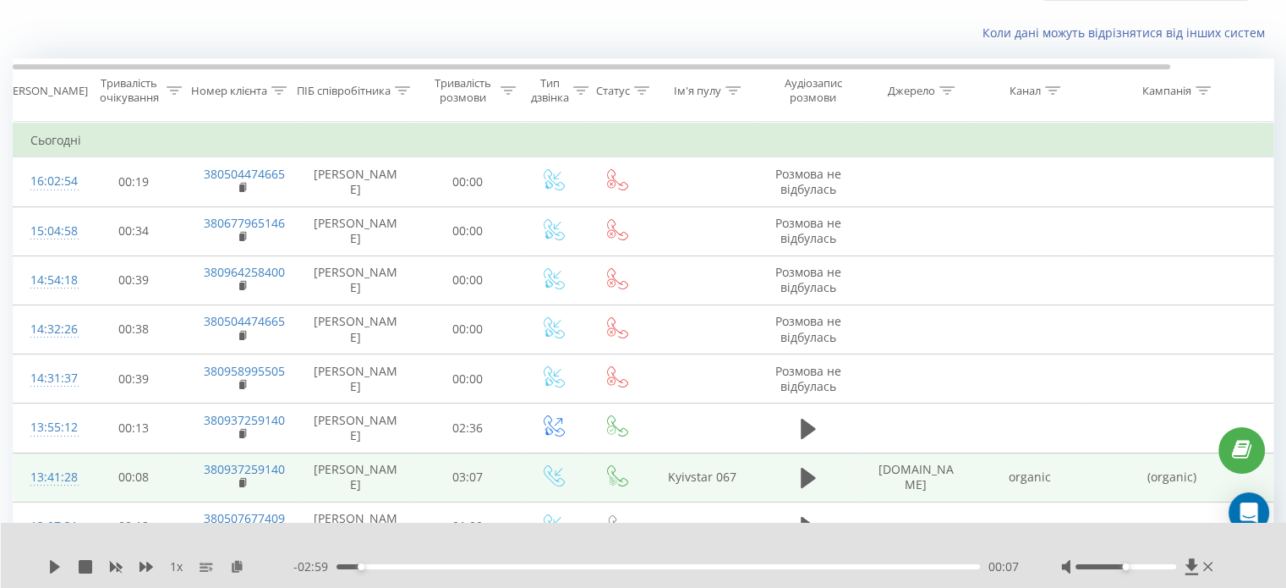
scroll to position [0, 0]
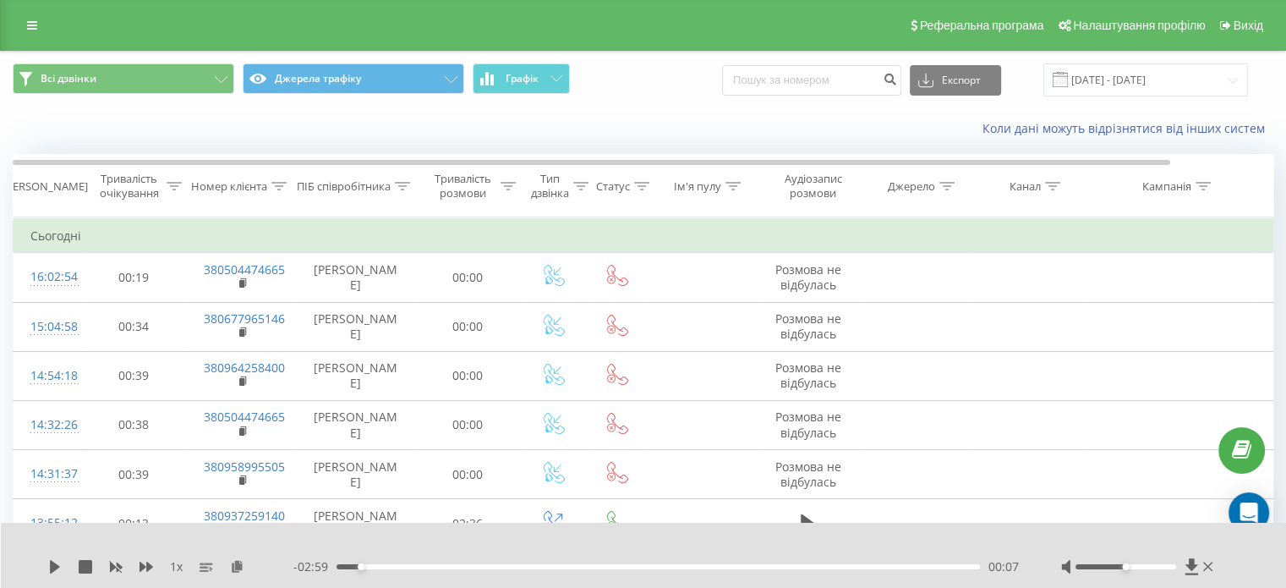
click at [936, 541] on div at bounding box center [632, 544] width 935 height 19
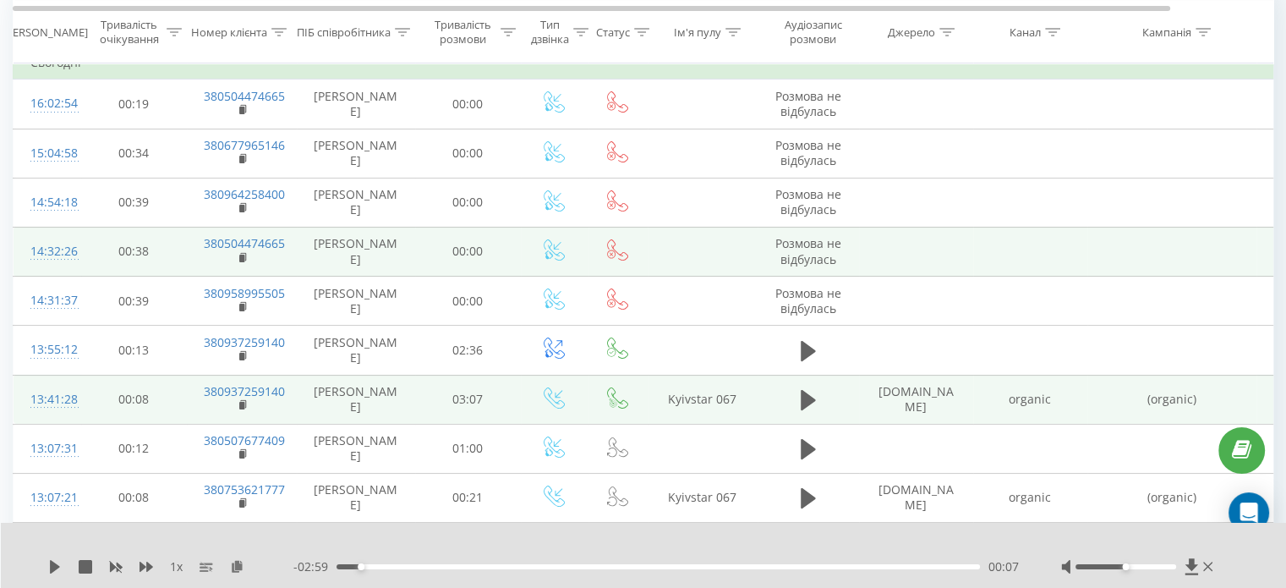
scroll to position [254, 0]
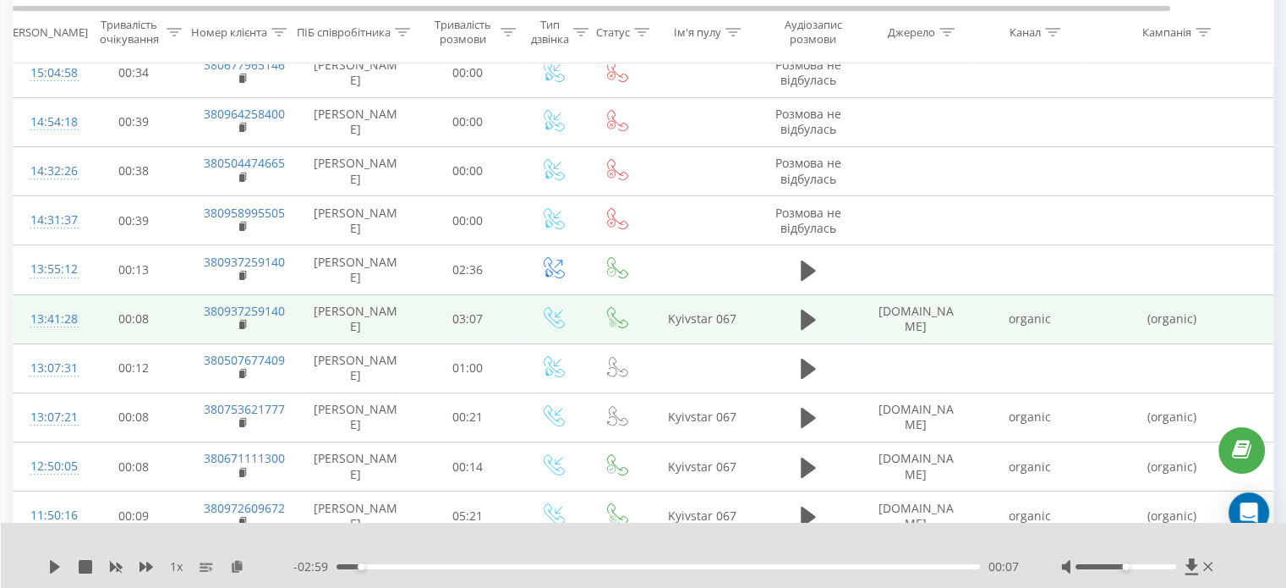
click at [175, 567] on span "1 x" at bounding box center [176, 566] width 13 height 17
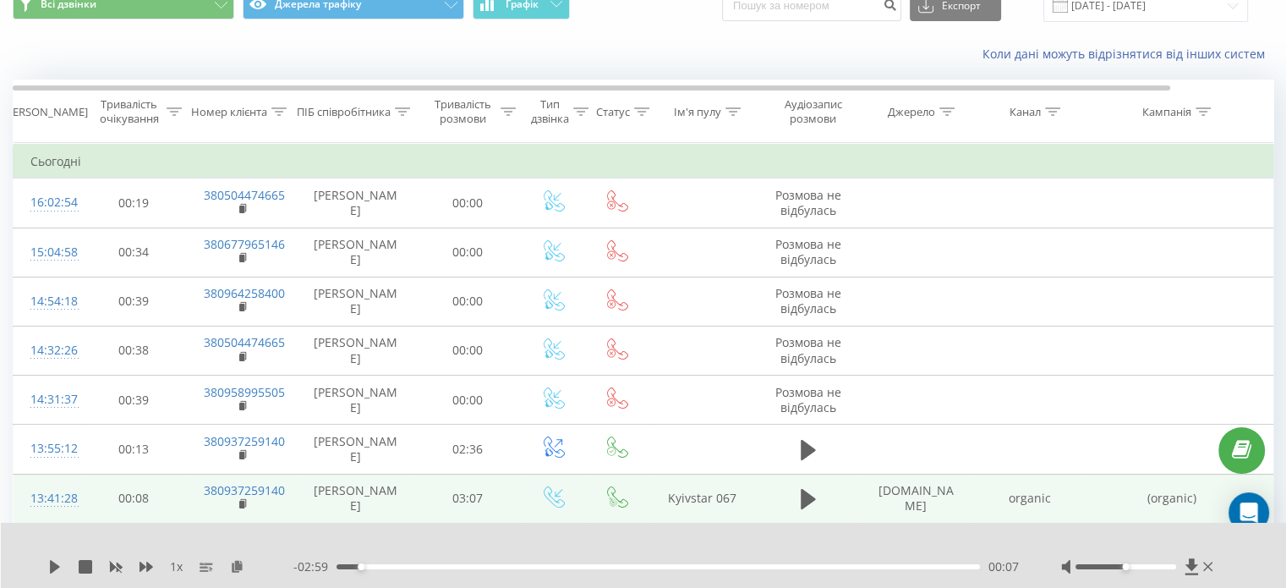
scroll to position [0, 0]
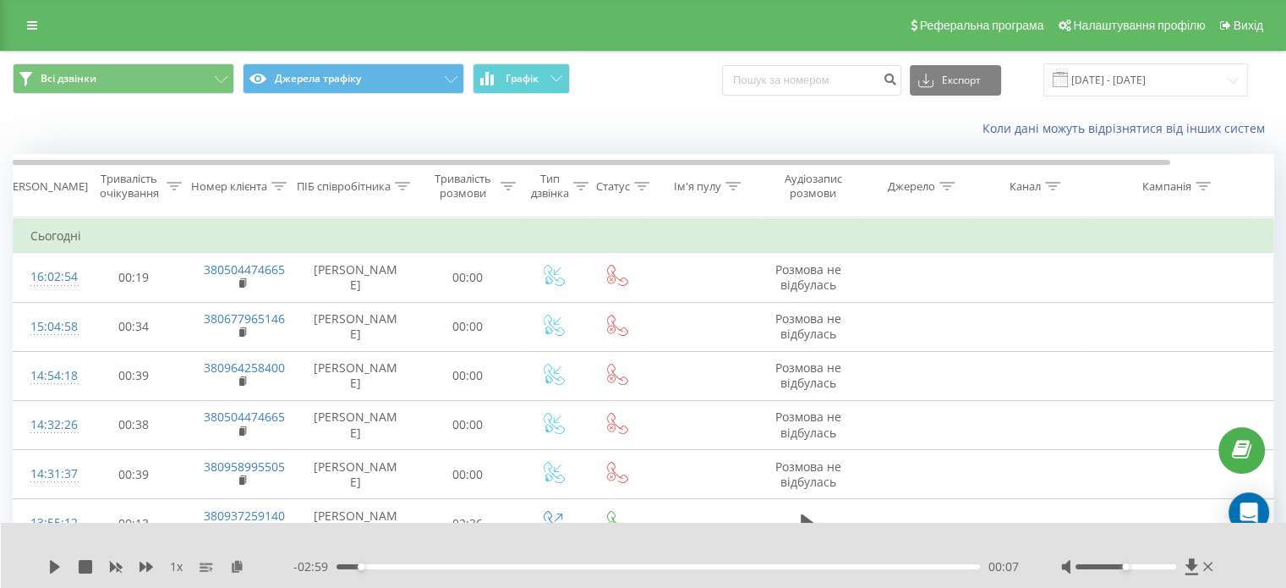
click at [14, 23] on div "Реферальна програма Налаштування профілю Вихід" at bounding box center [643, 25] width 1286 height 51
click at [30, 23] on icon at bounding box center [32, 25] width 10 height 12
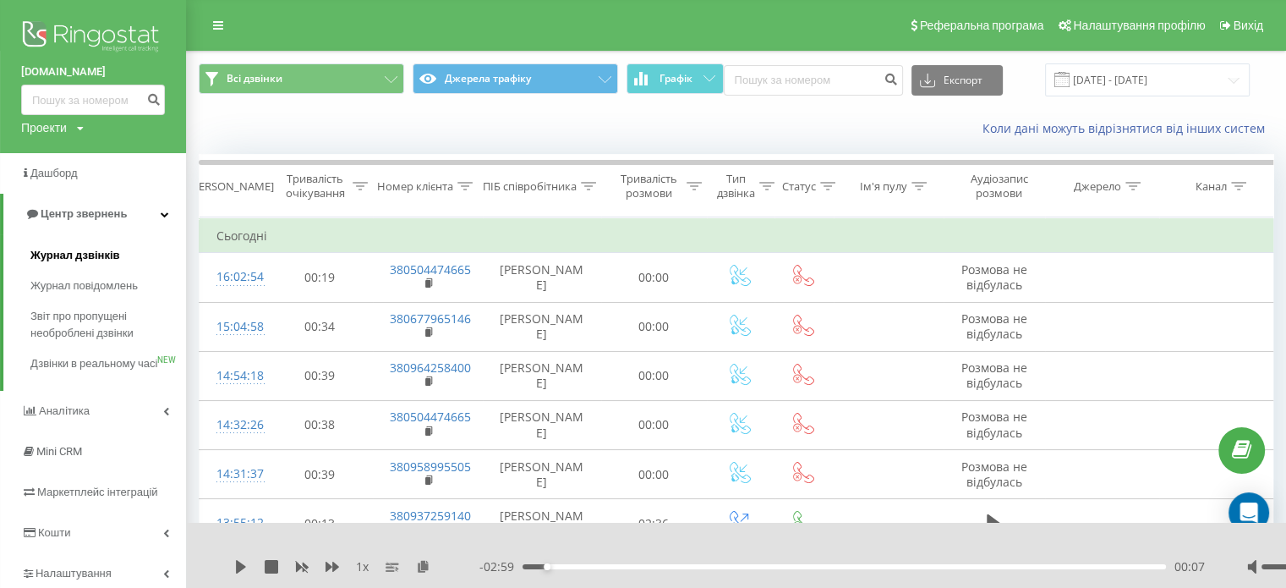
click at [95, 250] on span "Журнал дзвінків" at bounding box center [75, 255] width 90 height 17
click at [69, 287] on span "Журнал повідомлень" at bounding box center [88, 285] width 116 height 17
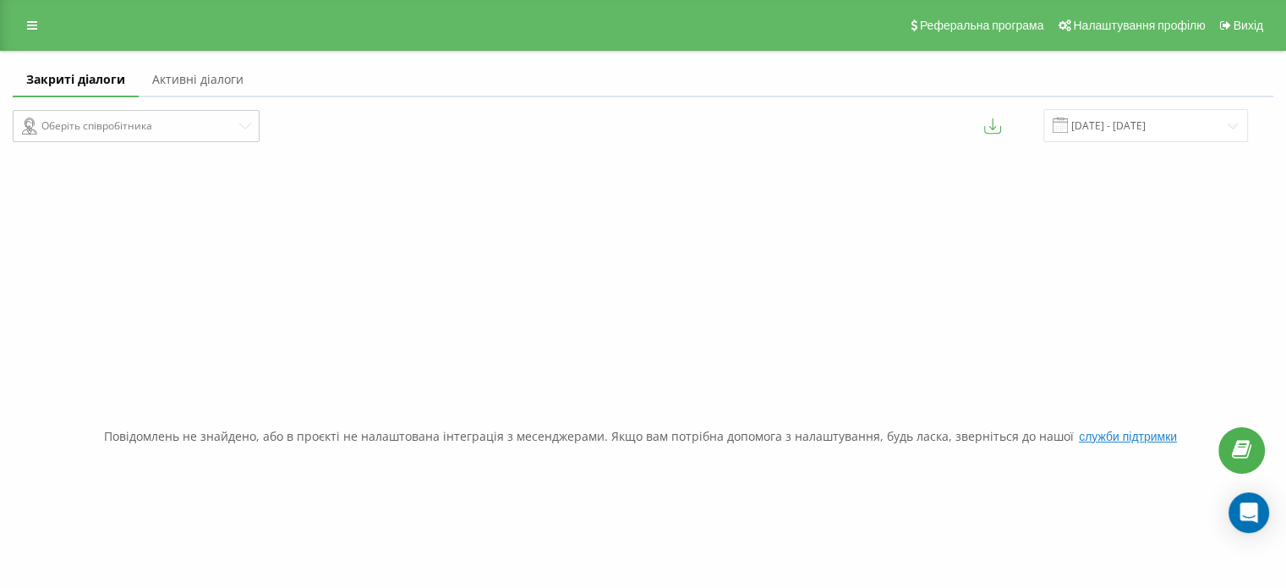
click at [51, 23] on div "Реферальна програма Налаштування профілю Вихід" at bounding box center [643, 25] width 1286 height 51
click at [48, 25] on div "Реферальна програма Налаштування профілю Вихід" at bounding box center [643, 25] width 1286 height 51
click at [41, 21] on link at bounding box center [32, 26] width 30 height 24
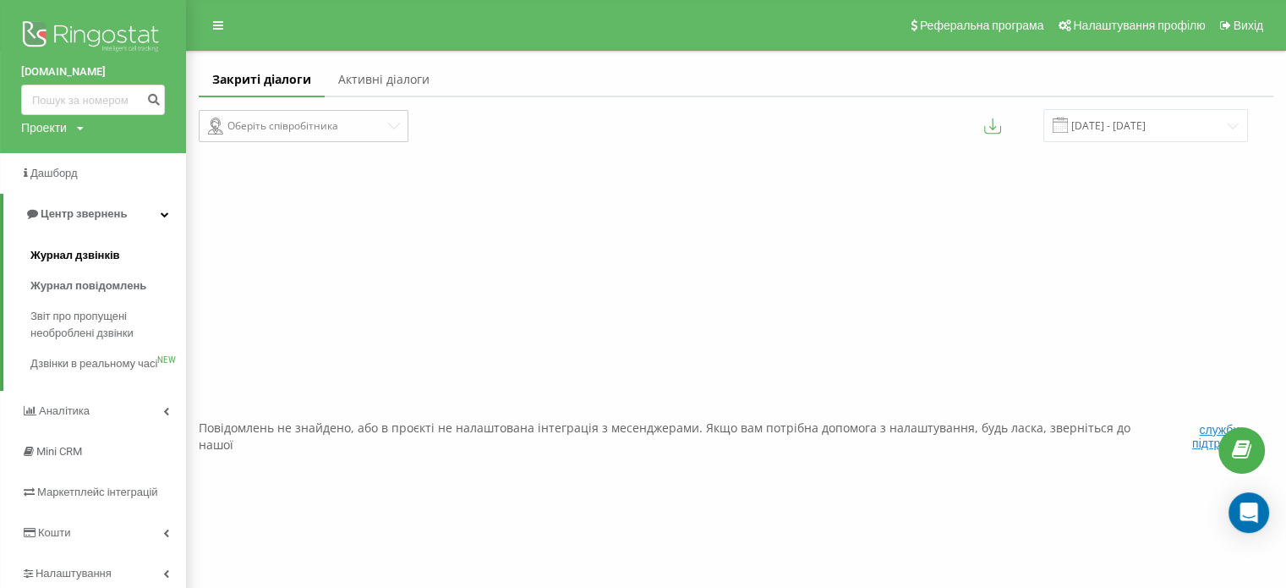
click at [61, 256] on span "Журнал дзвінків" at bounding box center [75, 255] width 90 height 17
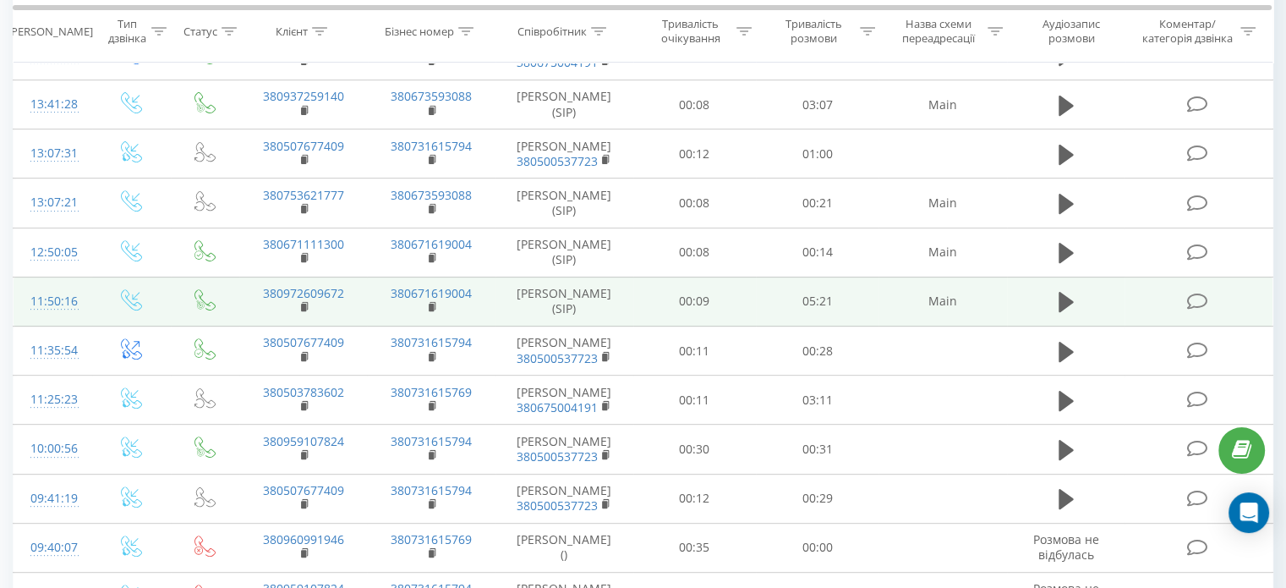
scroll to position [592, 0]
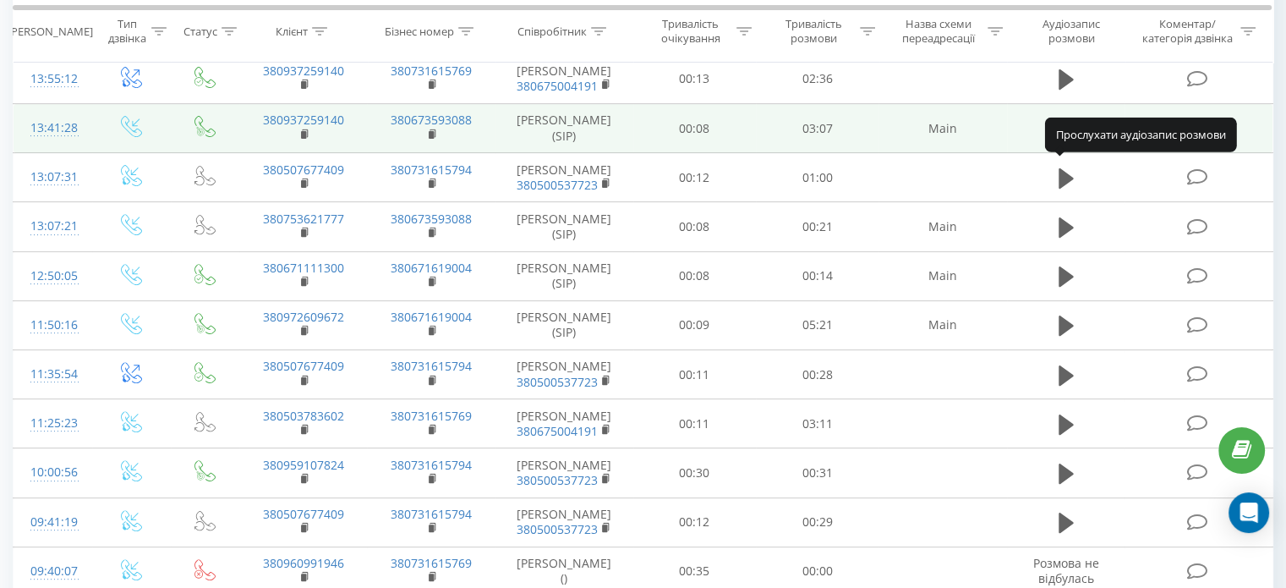
click at [1062, 139] on icon at bounding box center [1066, 128] width 15 height 20
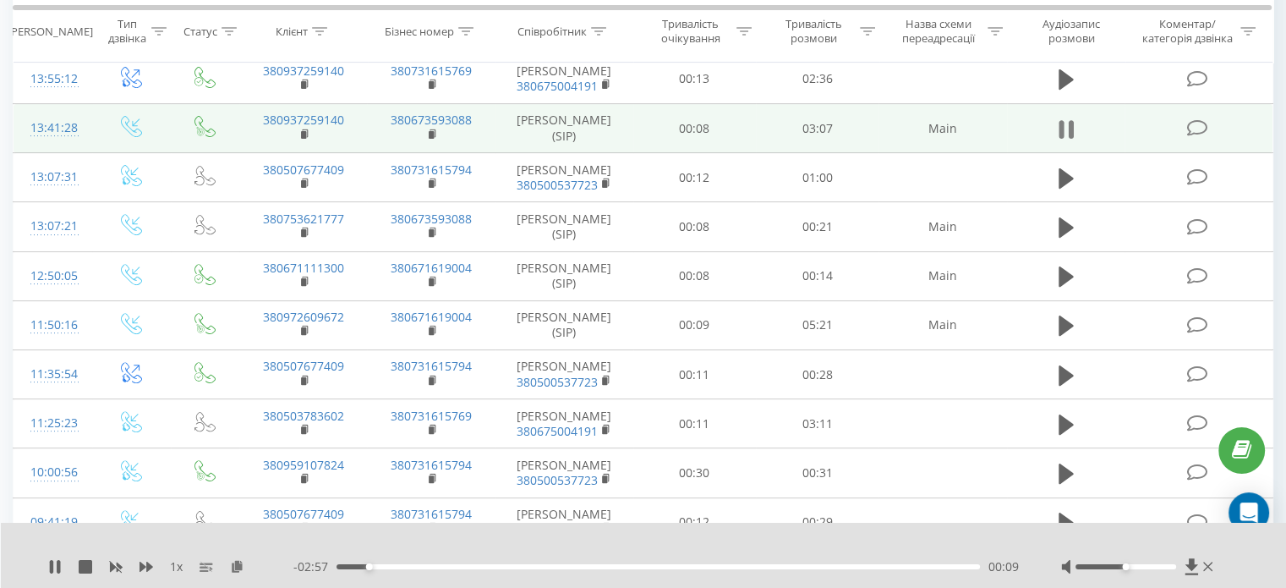
click at [1070, 139] on icon at bounding box center [1070, 129] width 5 height 19
drag, startPoint x: 365, startPoint y: 563, endPoint x: 326, endPoint y: 563, distance: 39.8
click at [326, 563] on div "- 02:57 00:09 00:09" at bounding box center [656, 566] width 726 height 17
drag, startPoint x: 369, startPoint y: 564, endPoint x: 329, endPoint y: 562, distance: 39.8
click at [333, 563] on div "00:00" at bounding box center [336, 566] width 7 height 7
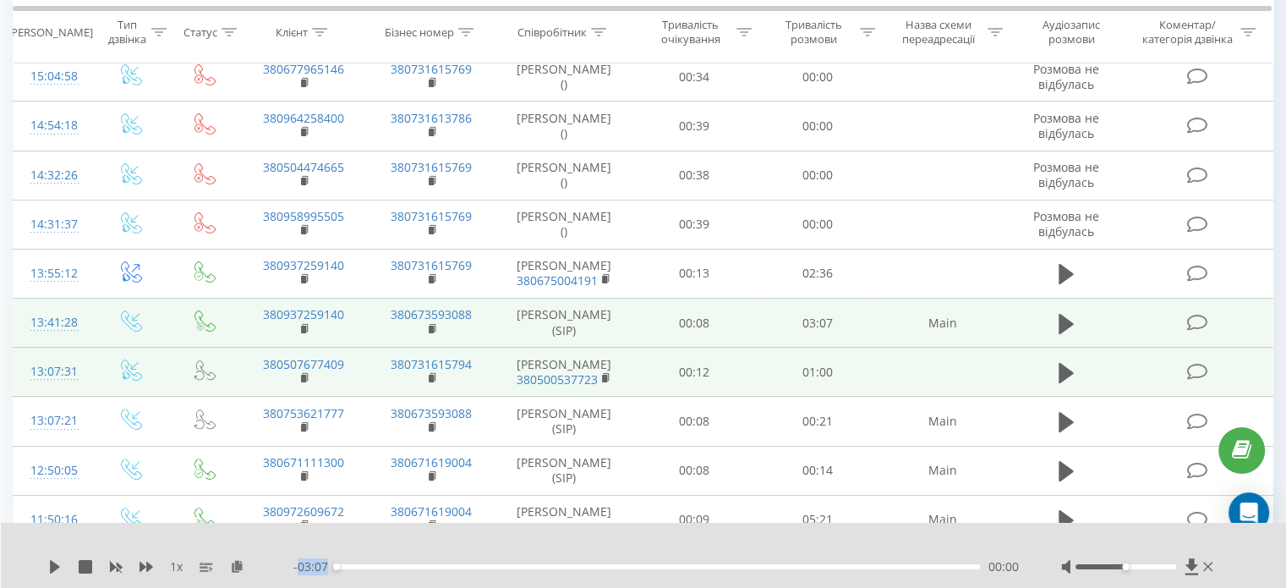
scroll to position [423, 0]
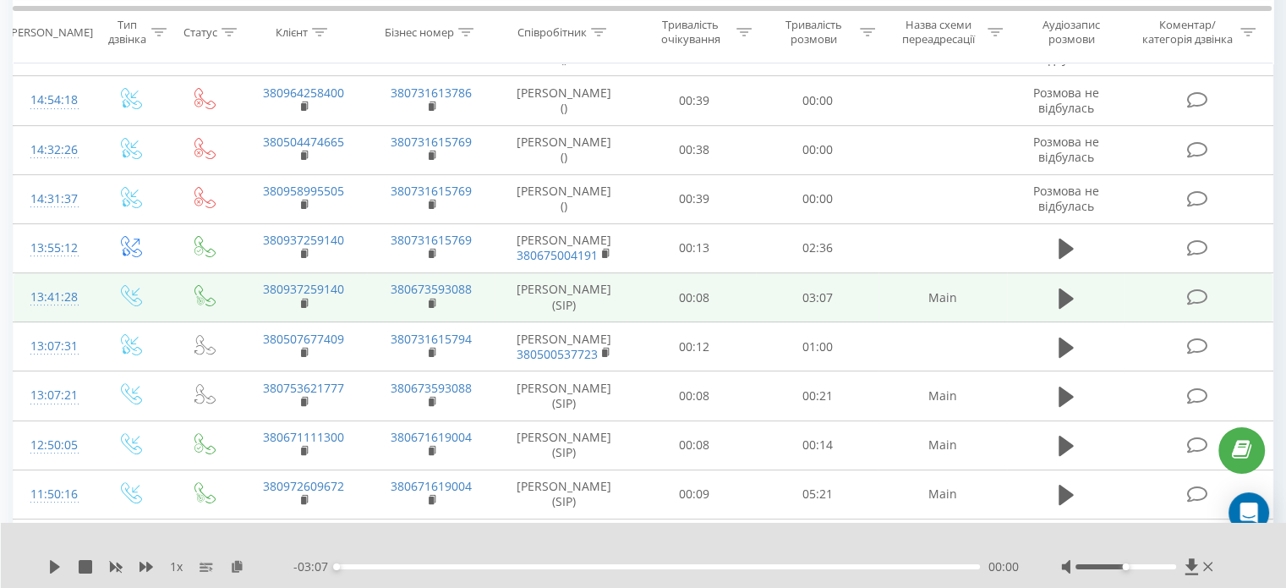
click at [203, 306] on icon at bounding box center [205, 295] width 21 height 21
click at [196, 306] on icon at bounding box center [205, 295] width 21 height 21
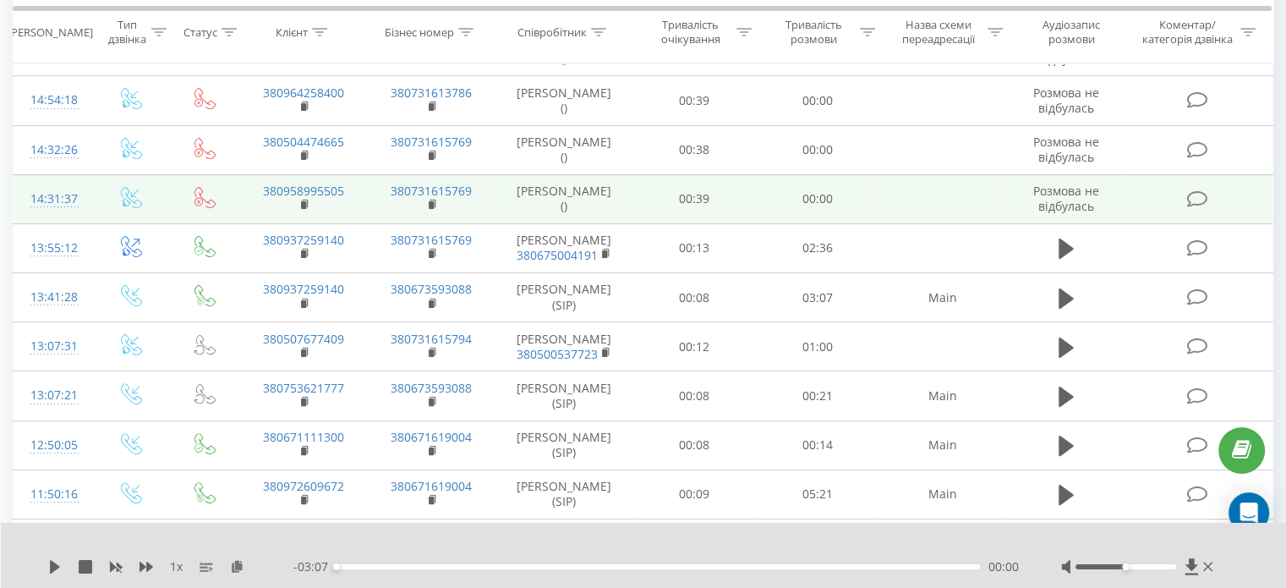
click at [202, 208] on icon at bounding box center [205, 197] width 21 height 21
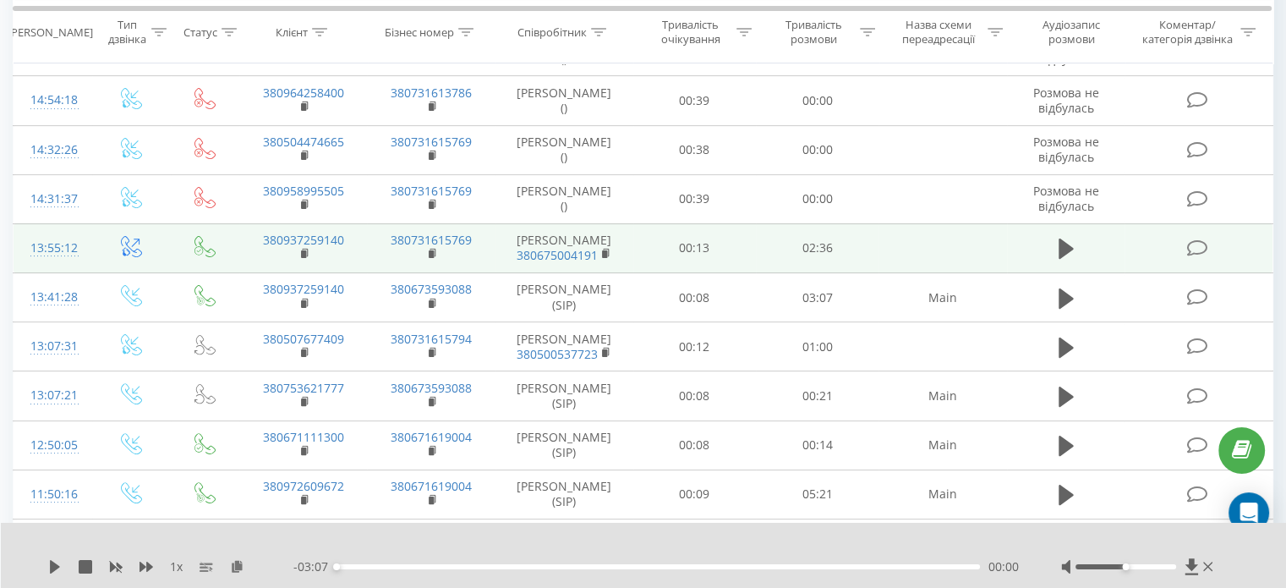
click at [203, 257] on icon at bounding box center [205, 246] width 21 height 21
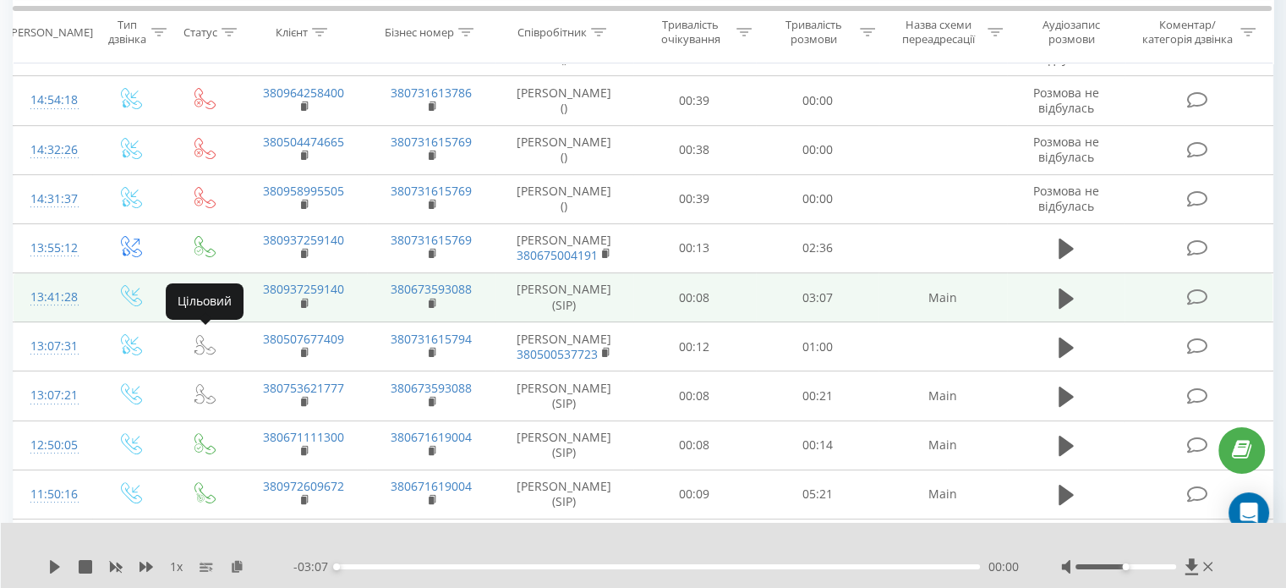
click at [202, 306] on icon at bounding box center [205, 295] width 21 height 21
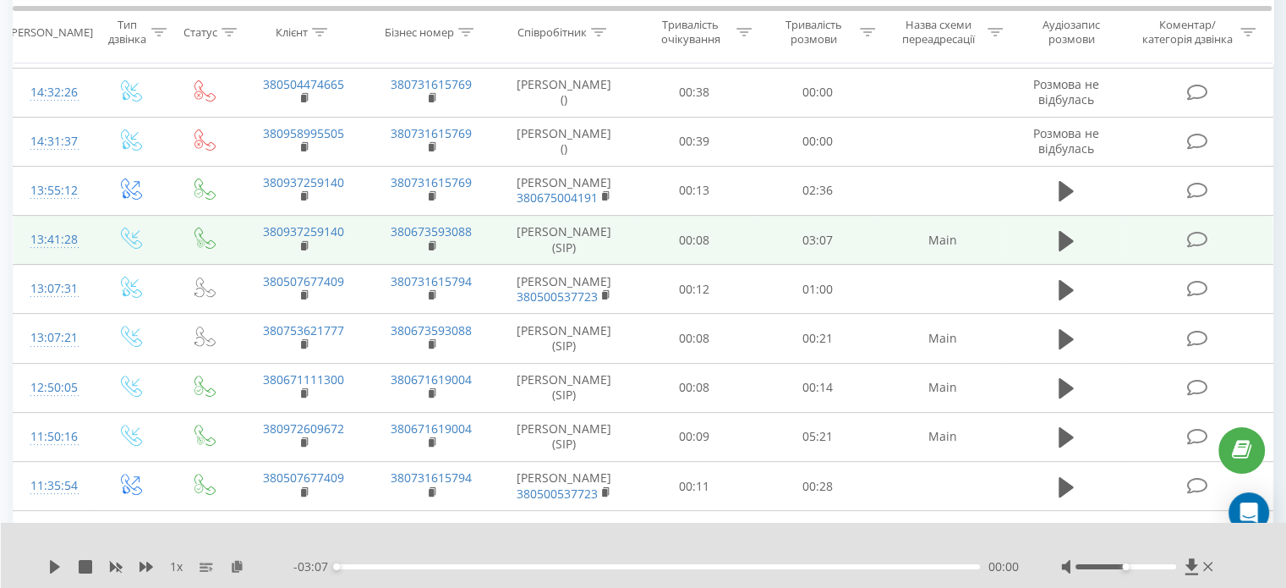
scroll to position [507, 0]
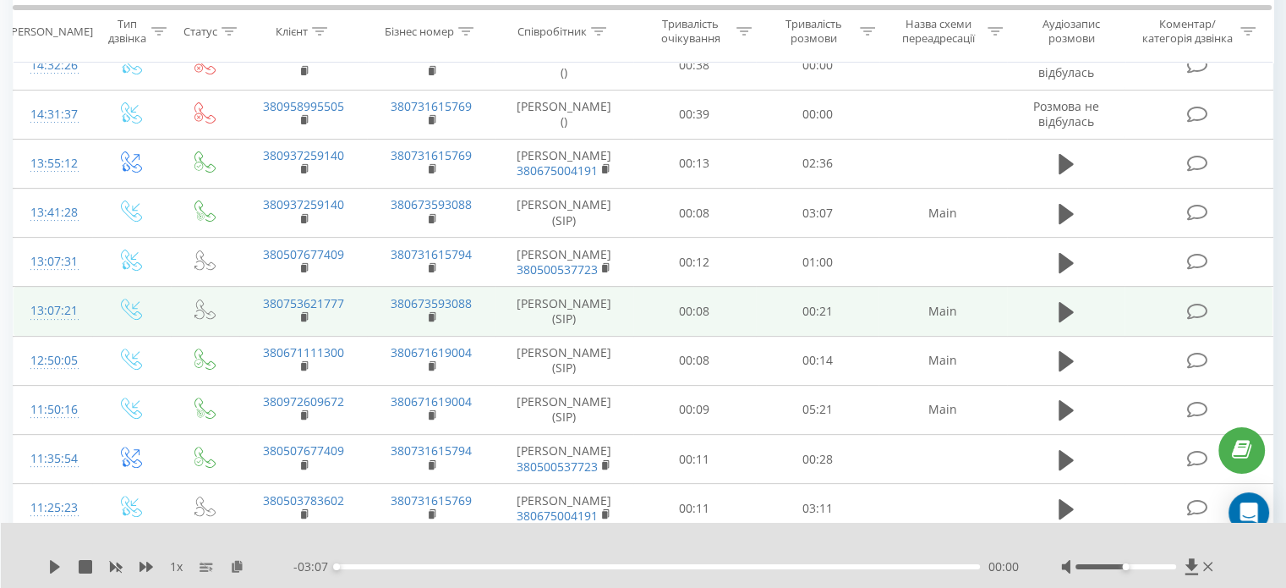
click at [200, 320] on icon at bounding box center [205, 309] width 21 height 21
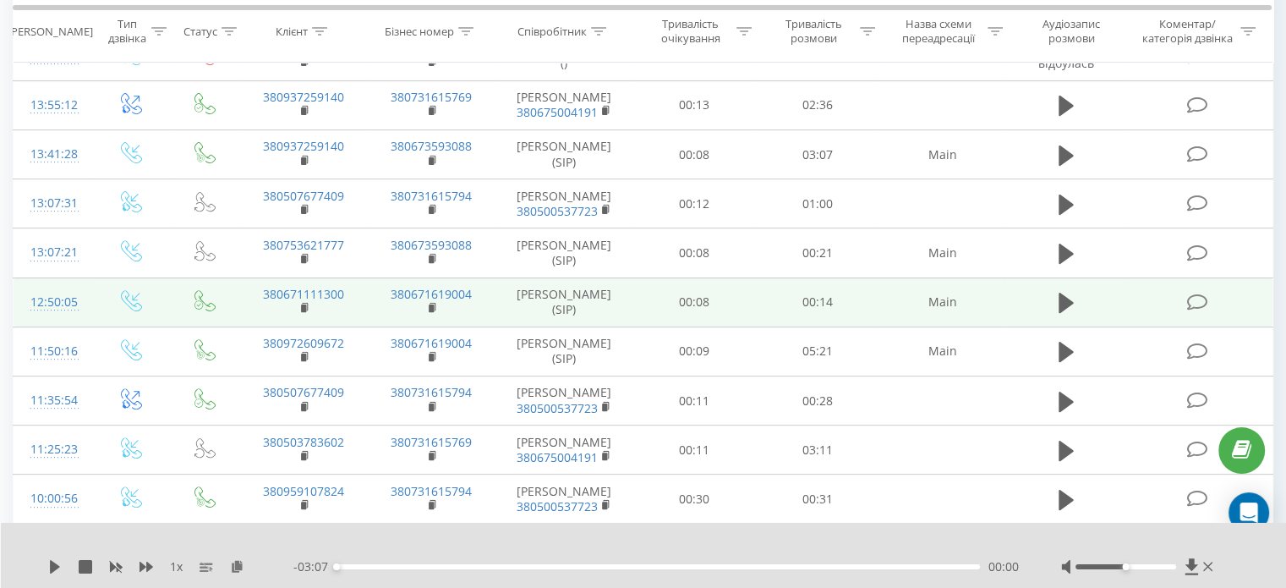
scroll to position [592, 0]
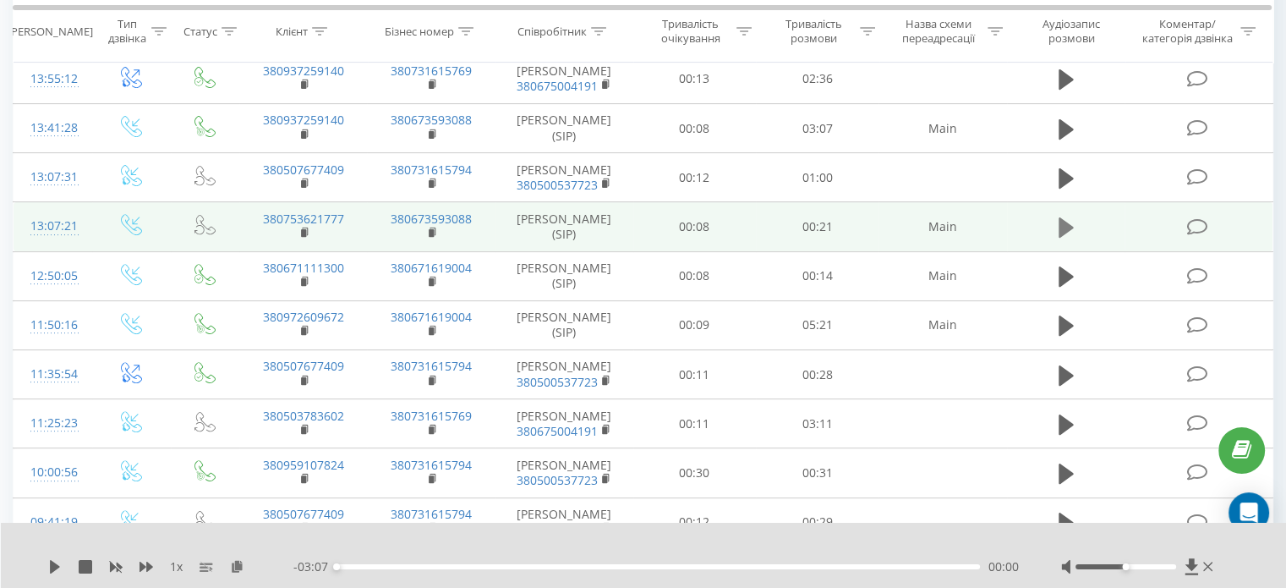
drag, startPoint x: 1048, startPoint y: 298, endPoint x: 1065, endPoint y: 295, distance: 17.1
click at [1063, 251] on td at bounding box center [1066, 226] width 118 height 49
click at [1065, 238] on icon at bounding box center [1066, 227] width 15 height 20
click at [1070, 237] on icon at bounding box center [1070, 227] width 5 height 19
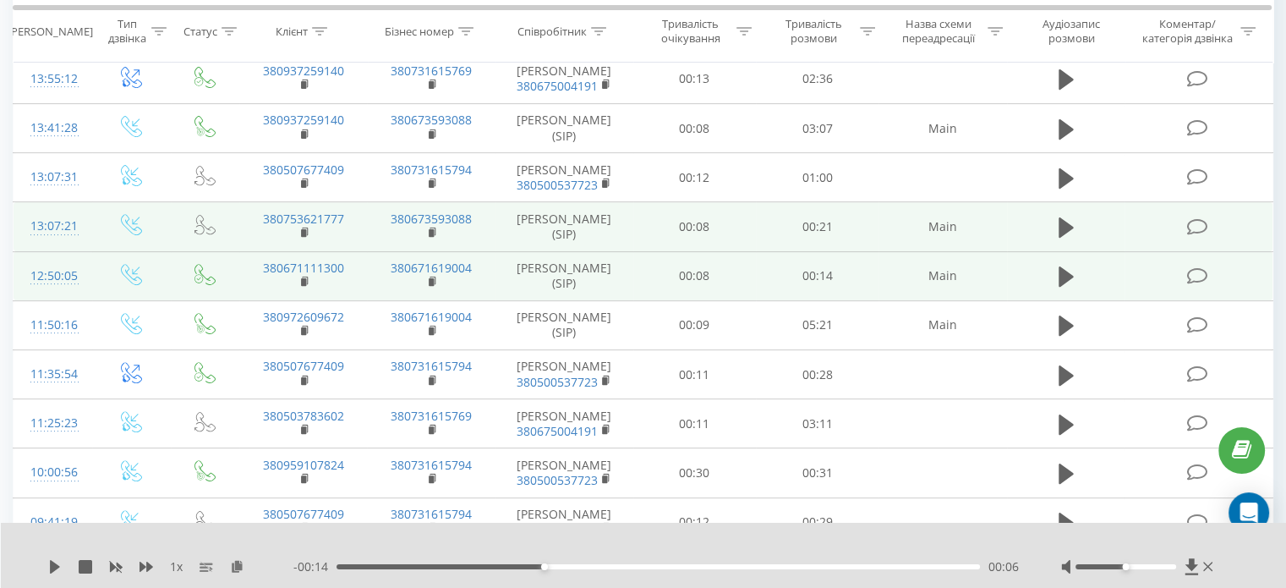
click at [202, 285] on icon at bounding box center [205, 274] width 21 height 21
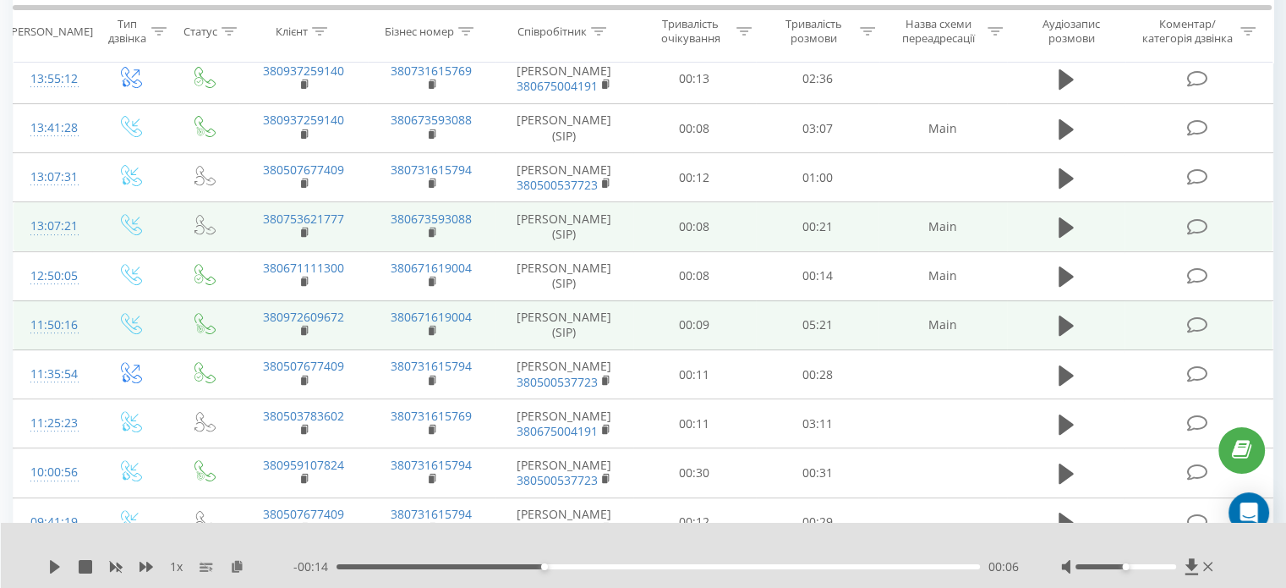
click at [206, 334] on icon at bounding box center [205, 323] width 21 height 21
click at [1062, 336] on icon at bounding box center [1066, 325] width 15 height 20
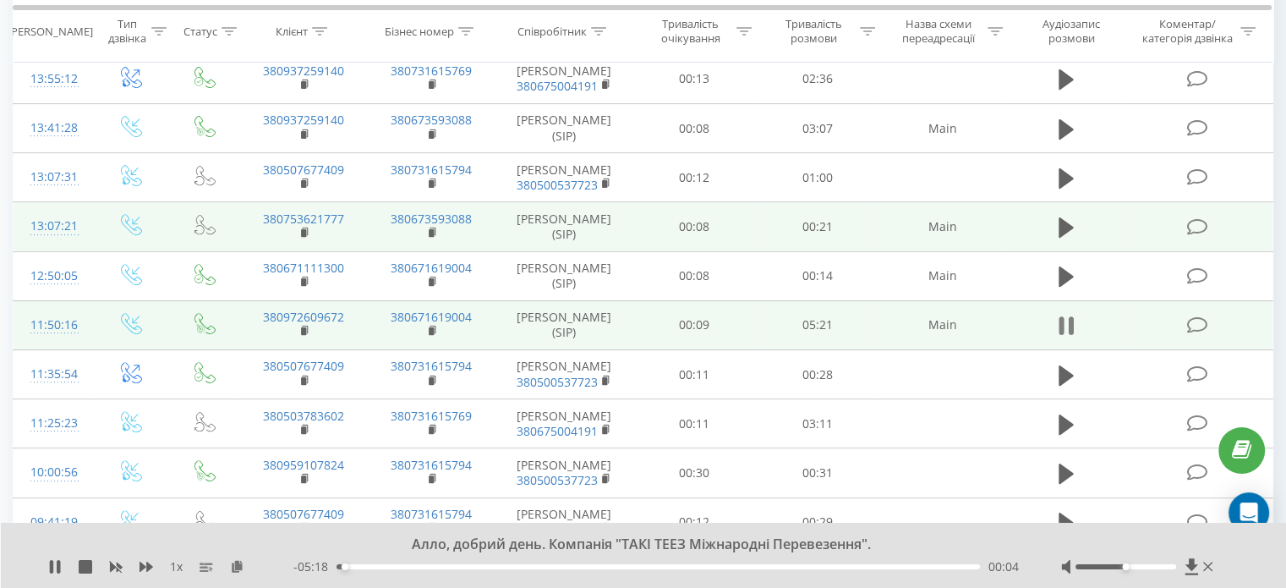
click at [1069, 335] on icon at bounding box center [1070, 325] width 5 height 19
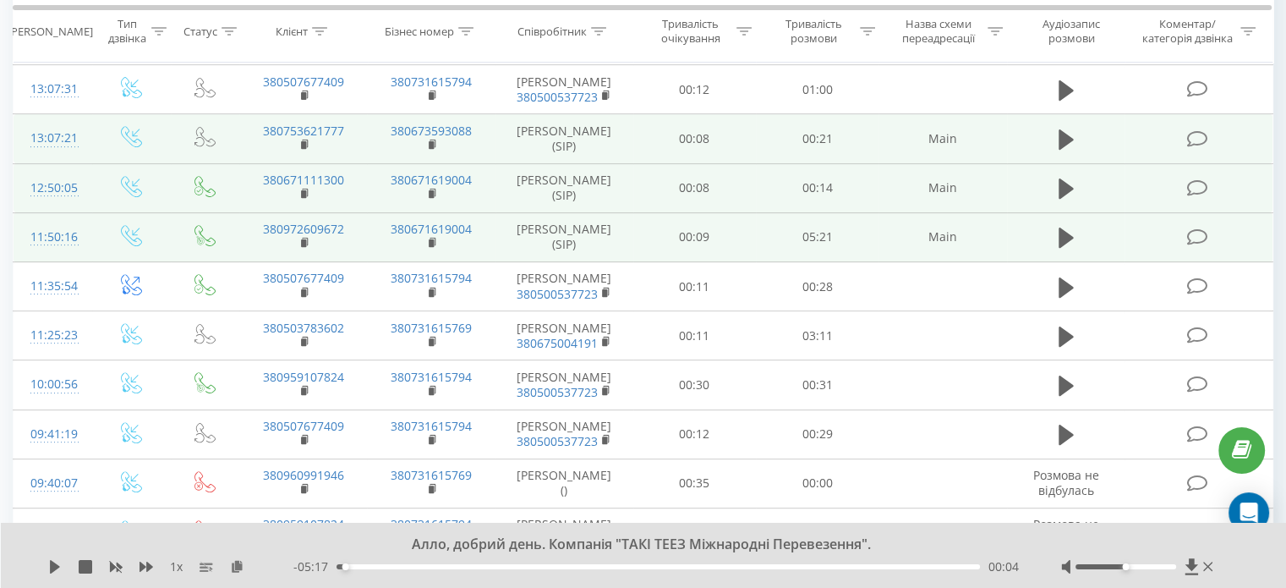
scroll to position [590, 0]
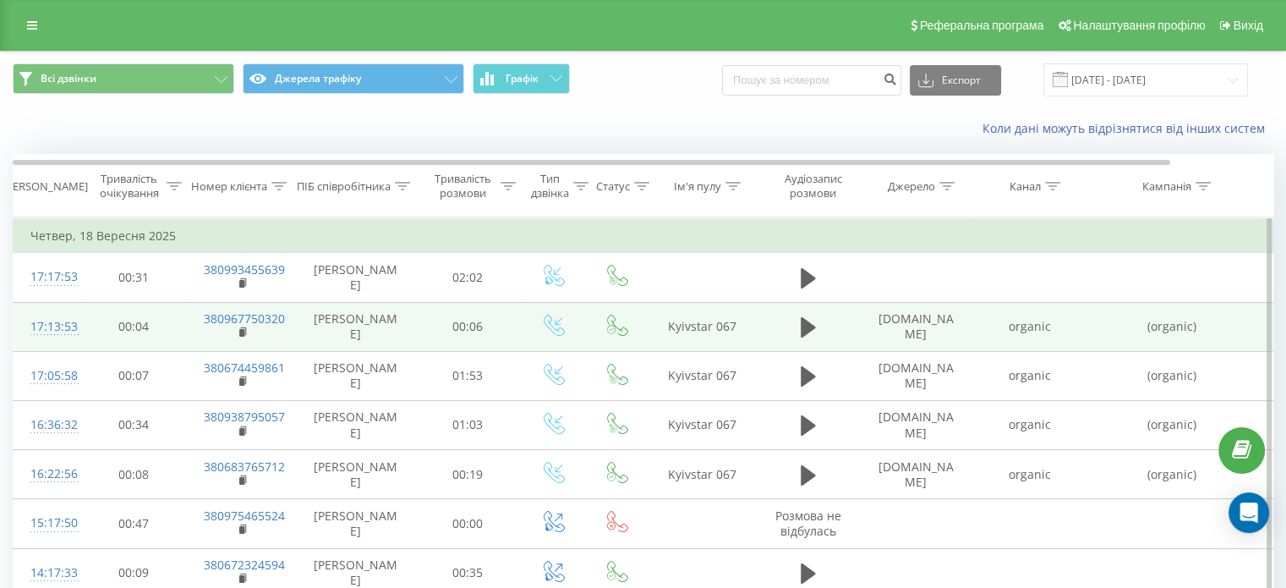
scroll to position [85, 0]
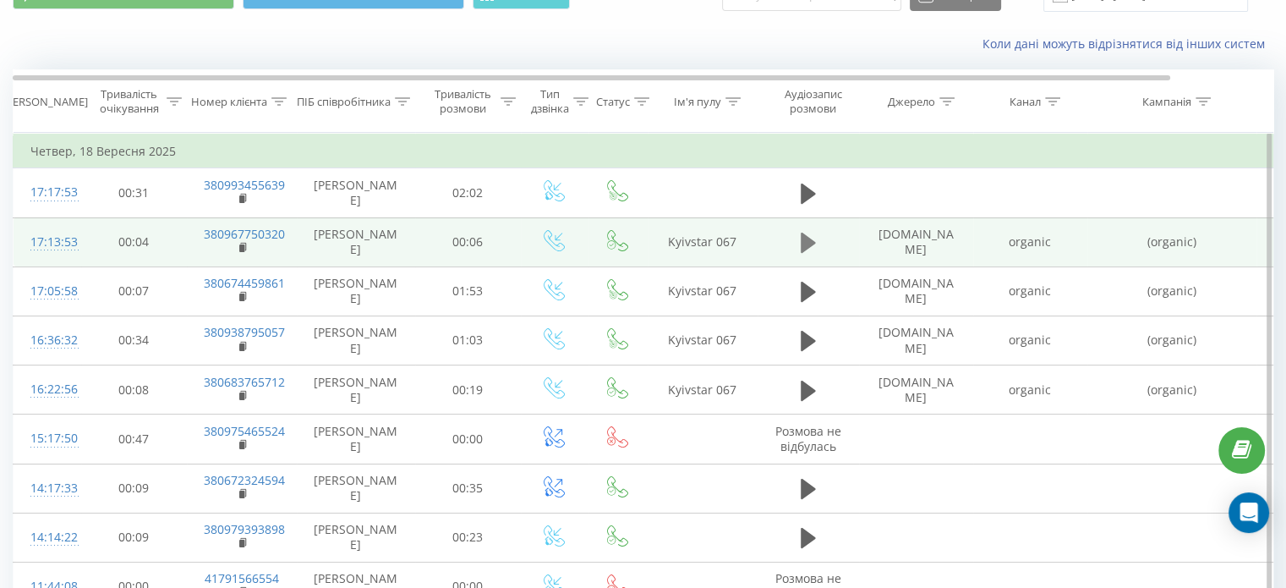
click at [815, 253] on button at bounding box center [808, 242] width 25 height 25
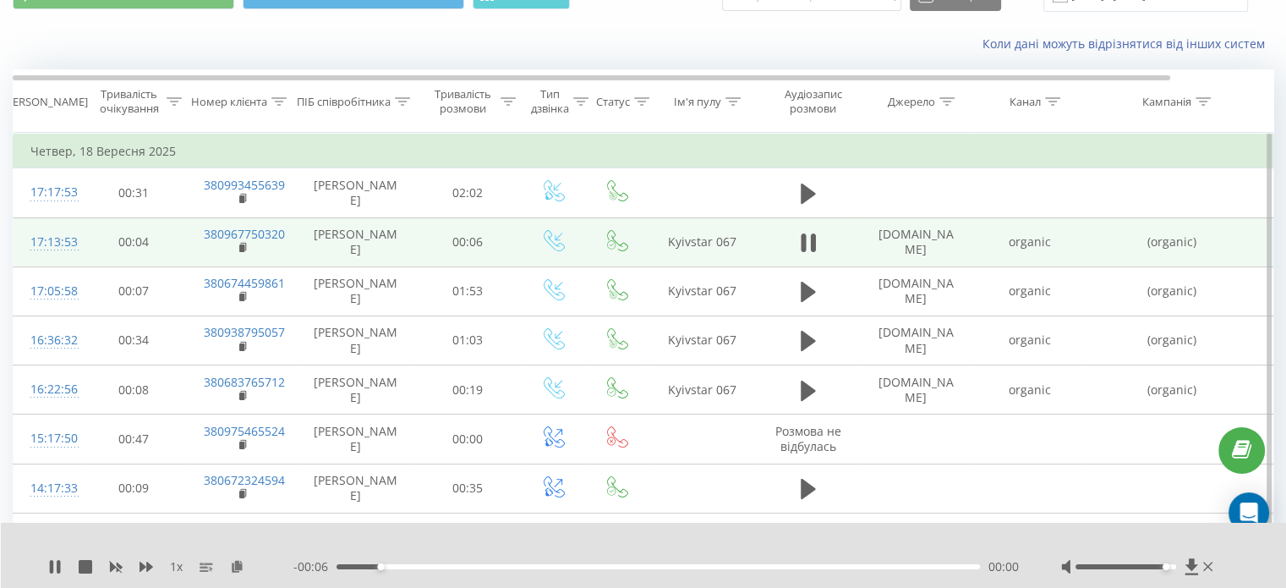
click at [1166, 566] on div "Accessibility label" at bounding box center [1166, 566] width 7 height 7
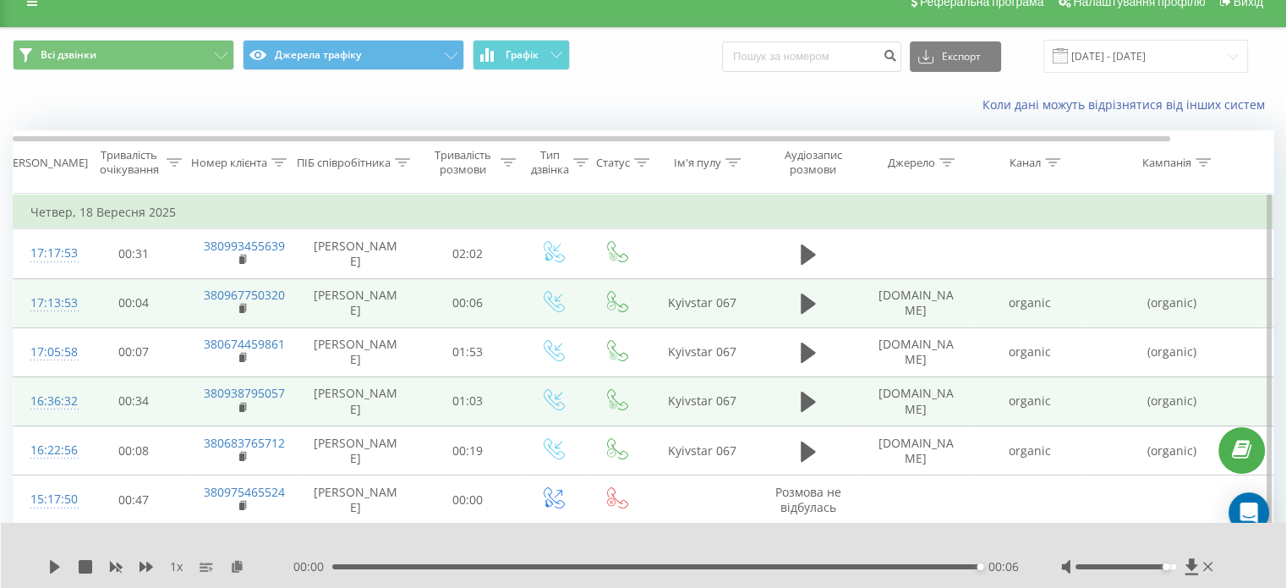
scroll to position [0, 0]
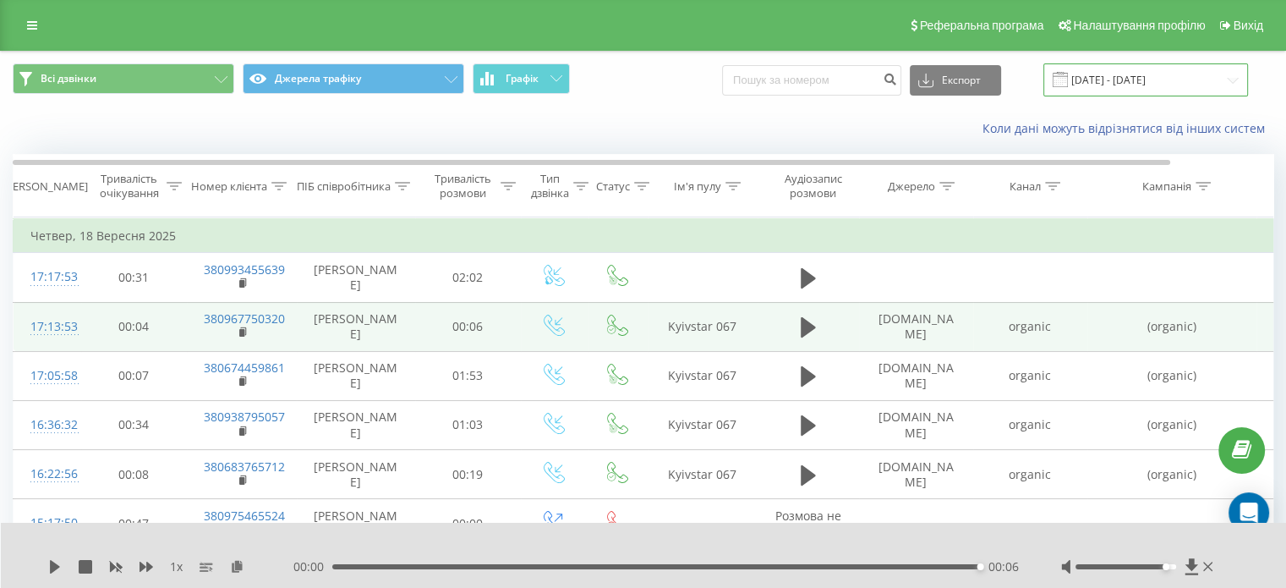
click at [1160, 75] on input "[DATE] - [DATE]" at bounding box center [1146, 79] width 205 height 33
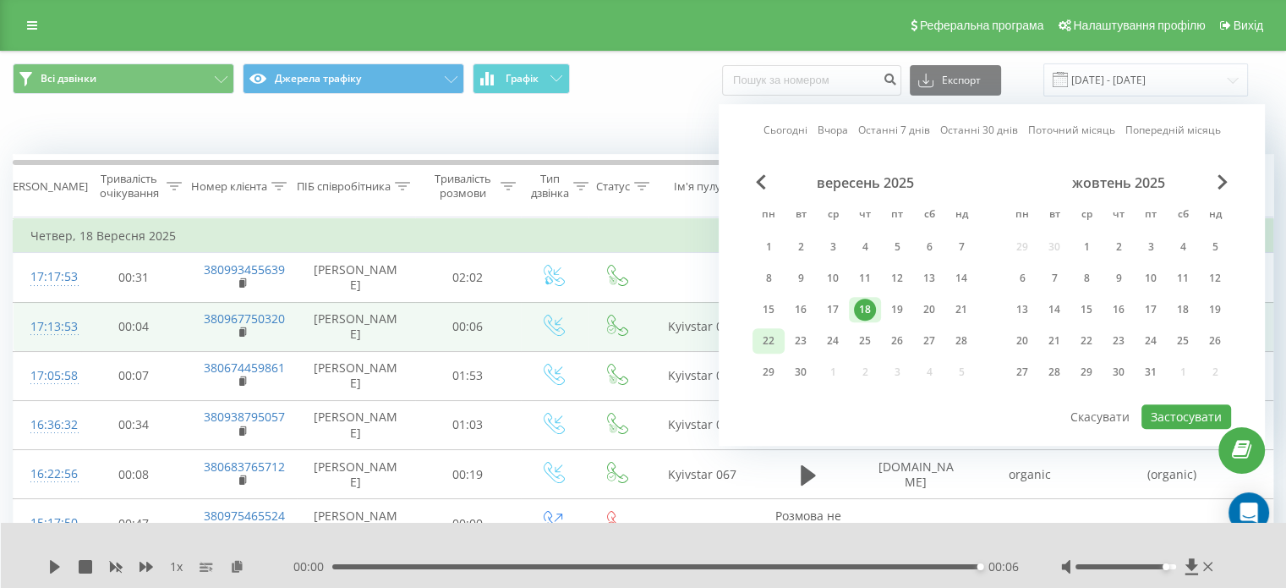
click at [778, 334] on div "22" at bounding box center [769, 341] width 22 height 22
click at [1180, 411] on button "Застосувати" at bounding box center [1187, 416] width 90 height 25
type input "22.09.2025 - 22.09.2025"
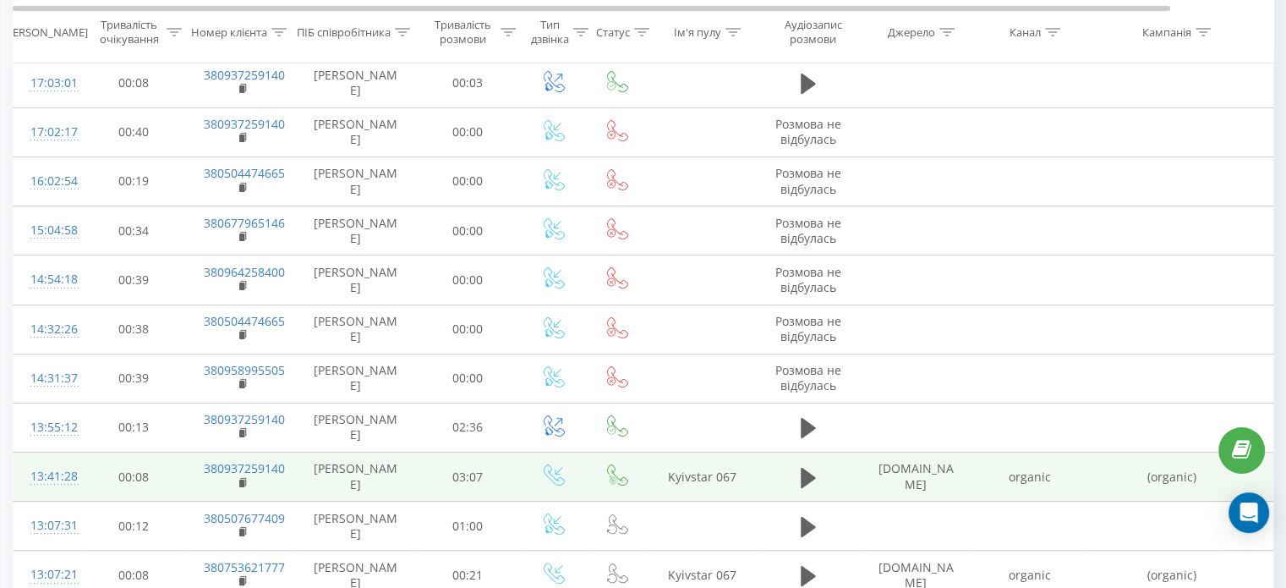
scroll to position [423, 0]
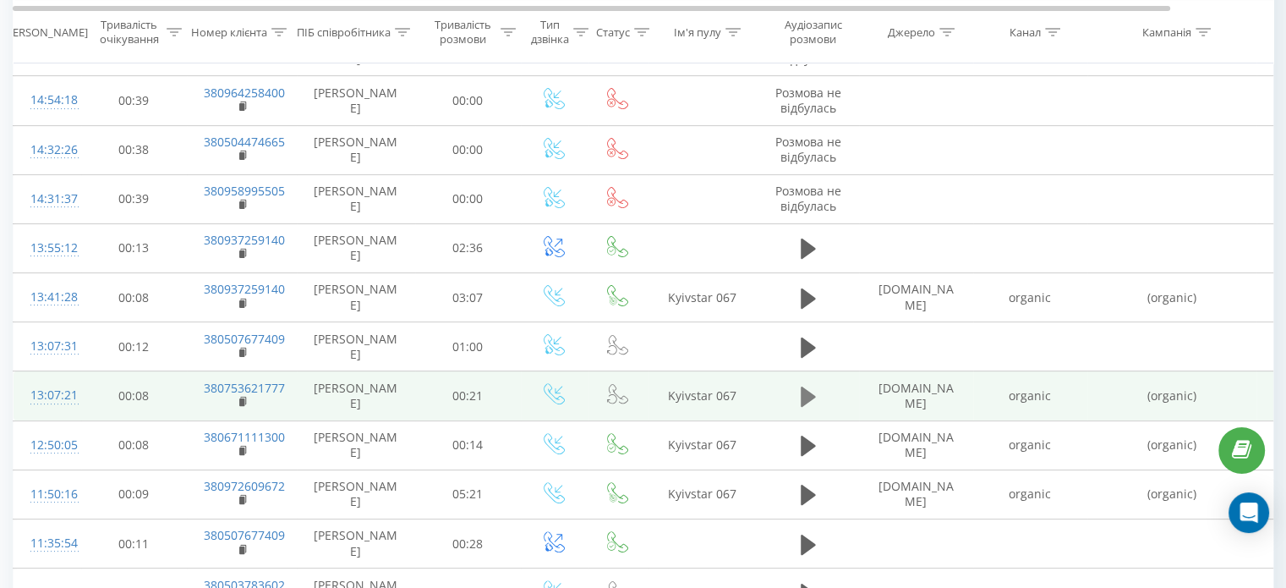
click at [813, 402] on icon at bounding box center [808, 397] width 15 height 24
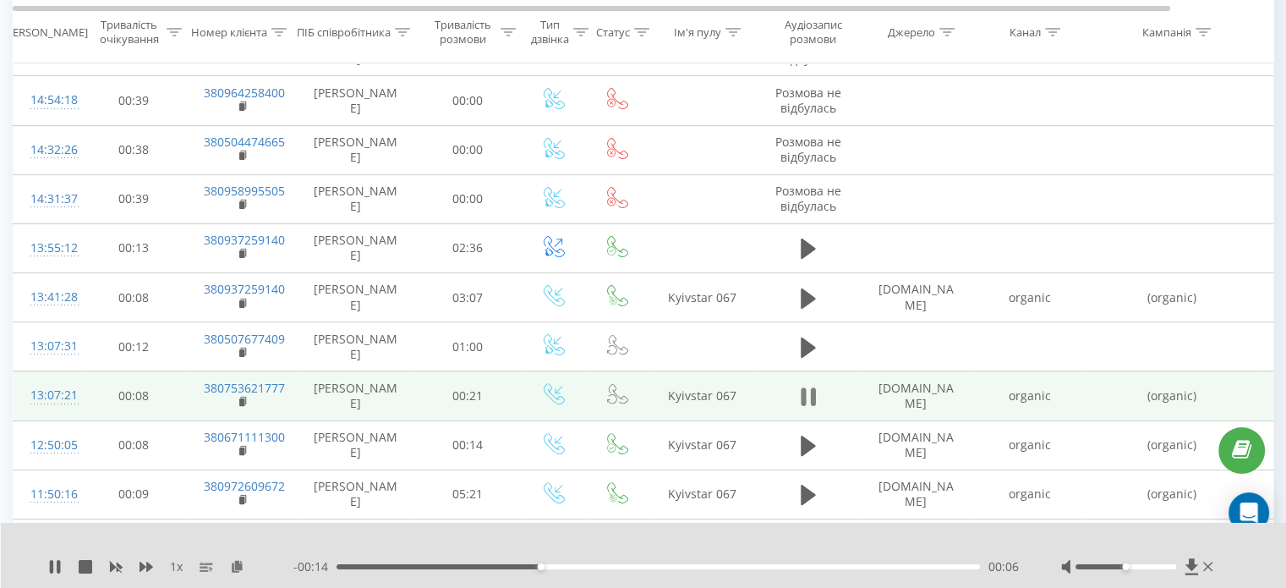
click at [814, 406] on icon at bounding box center [812, 396] width 5 height 19
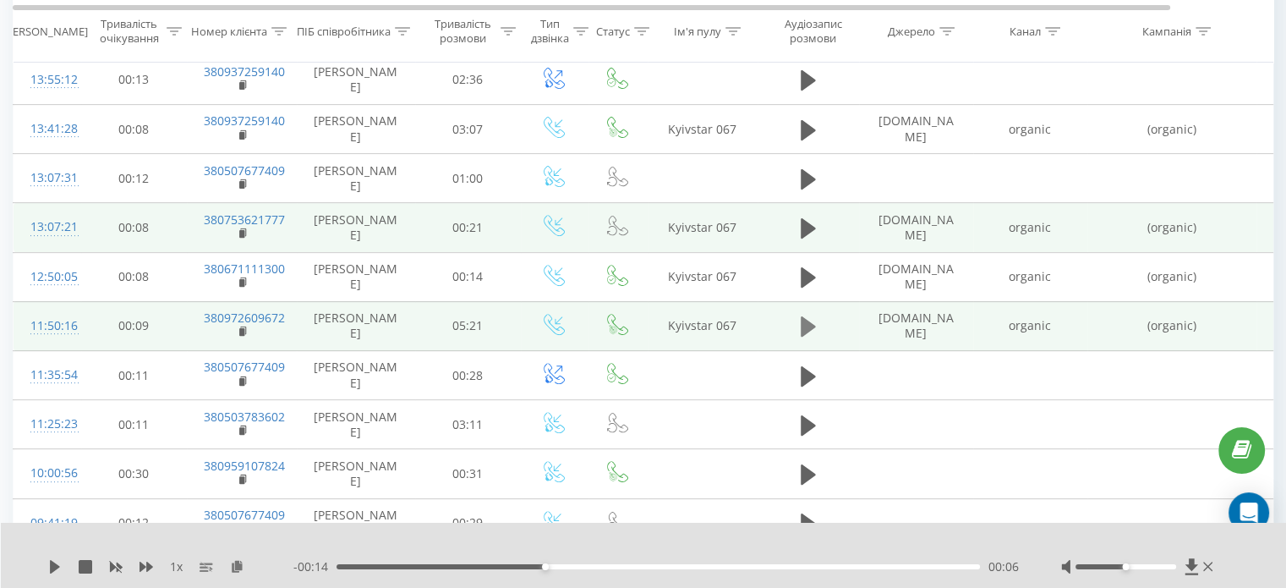
scroll to position [592, 0]
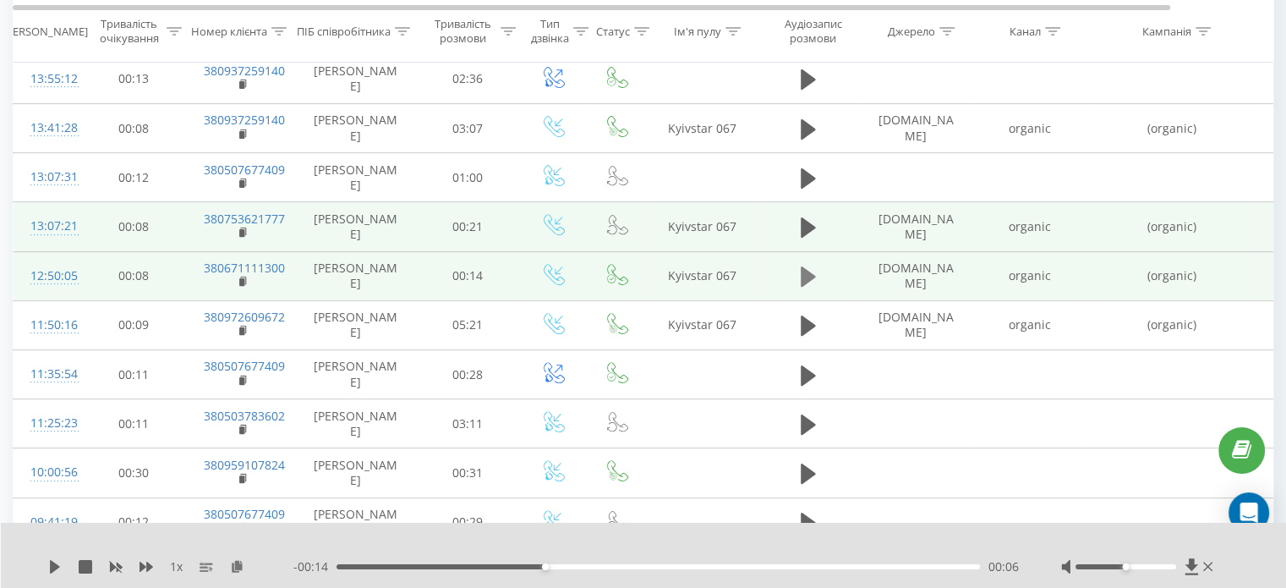
click at [809, 288] on icon at bounding box center [808, 277] width 15 height 24
click at [240, 286] on rect at bounding box center [241, 282] width 5 height 8
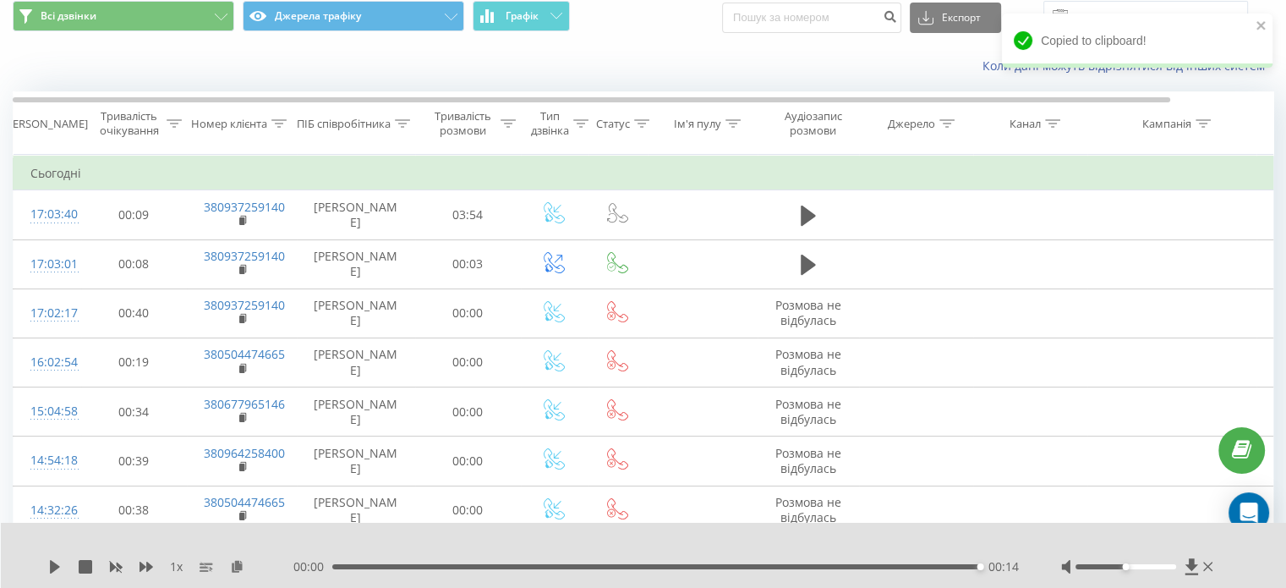
scroll to position [0, 0]
